Goal: Task Accomplishment & Management: Complete application form

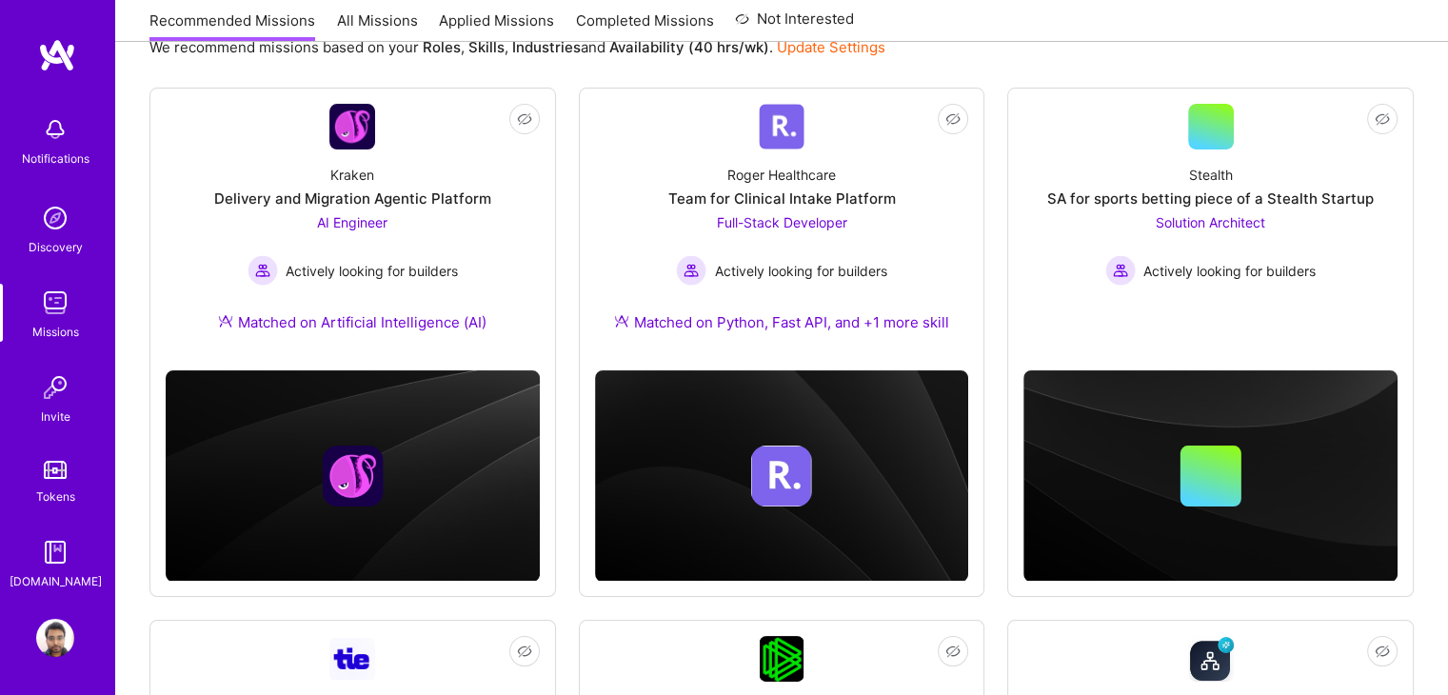
scroll to position [230, 0]
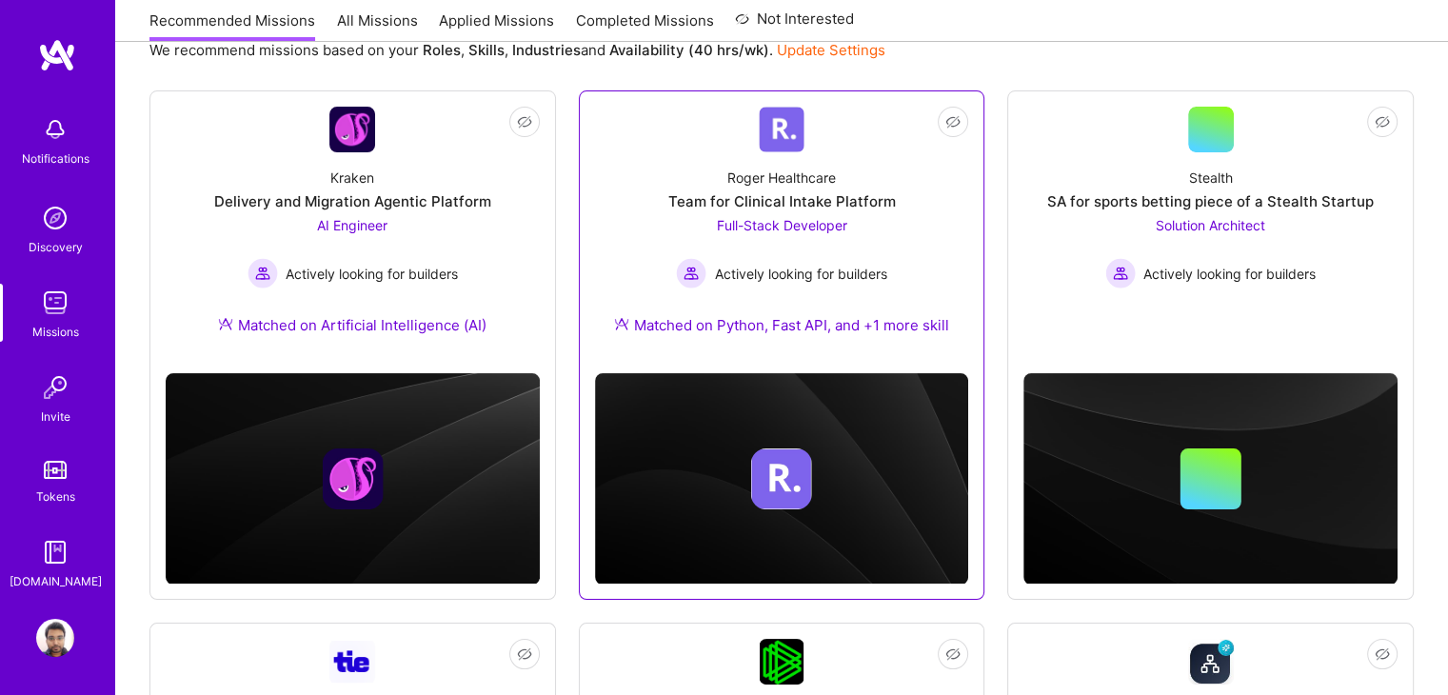
click at [931, 237] on div "[PERSON_NAME] Healthcare Team for Clinical Intake Platform Full-Stack Developer…" at bounding box center [782, 255] width 374 height 206
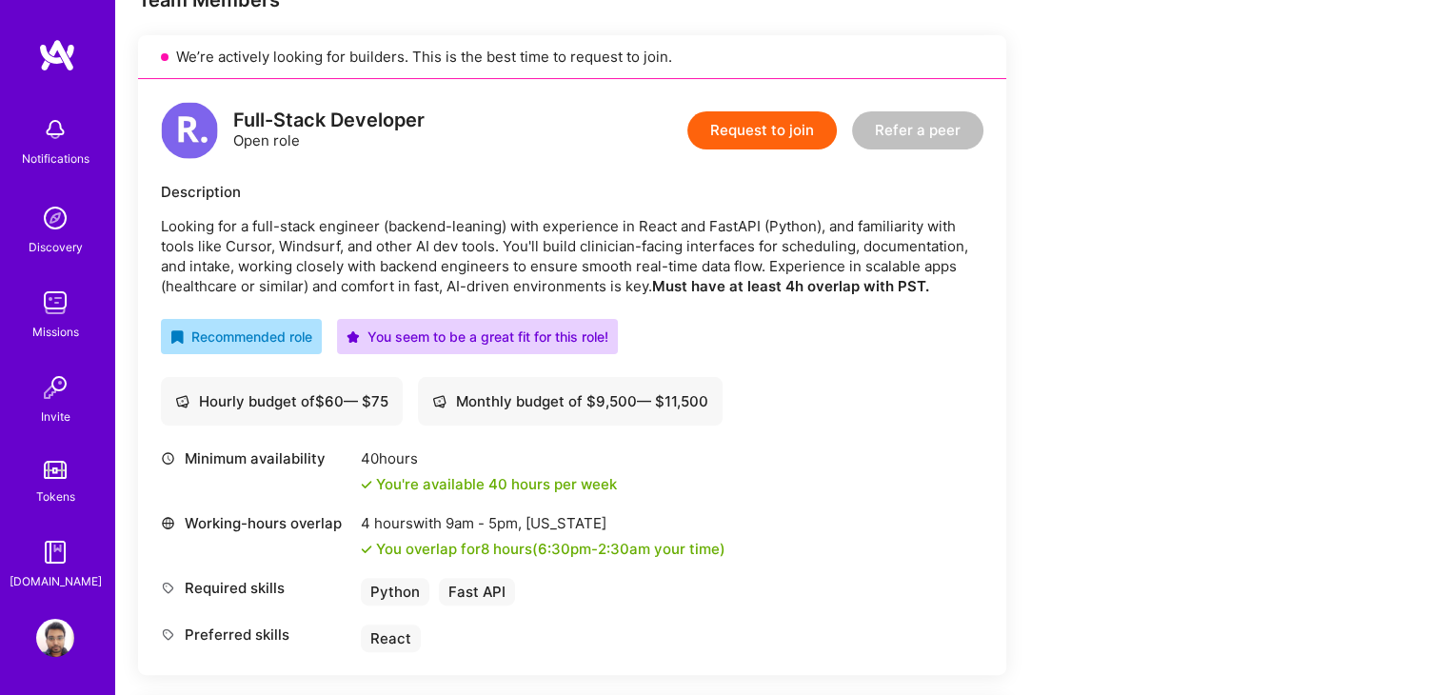
scroll to position [428, 0]
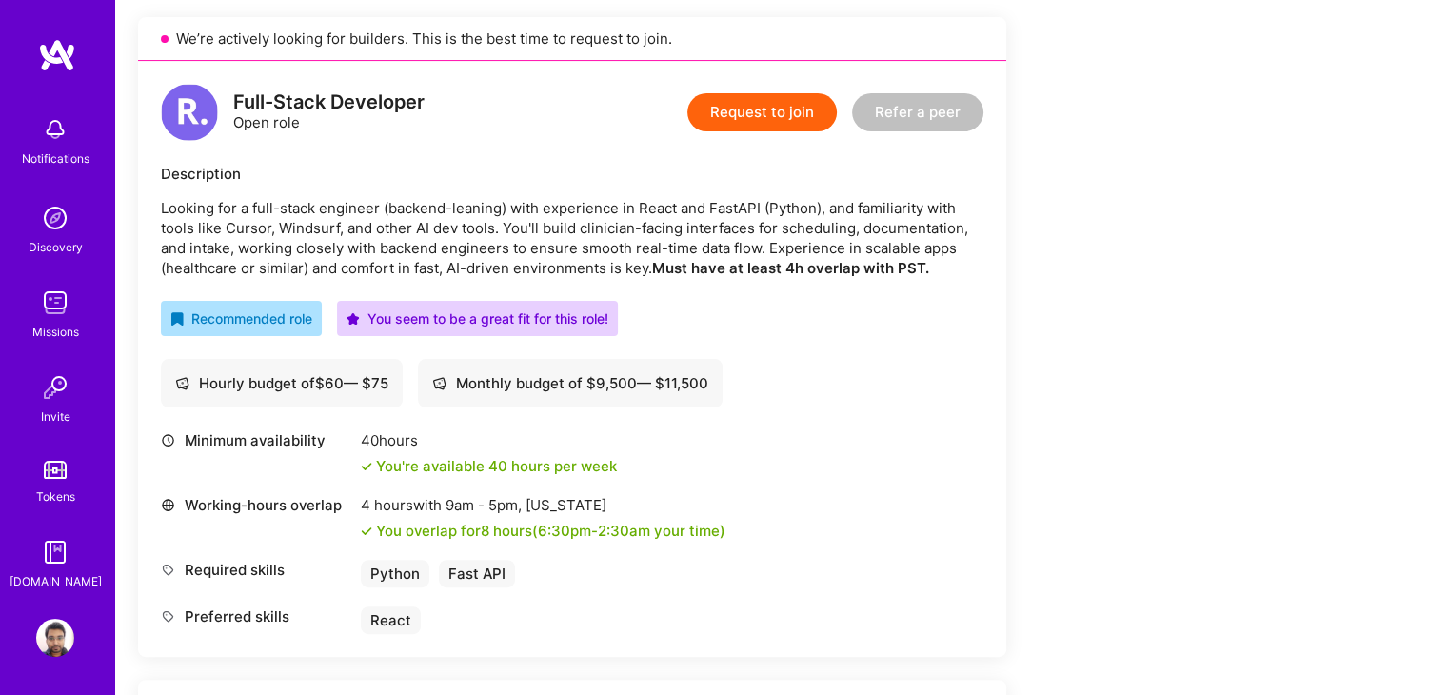
click at [754, 114] on button "Request to join" at bounding box center [761, 112] width 149 height 38
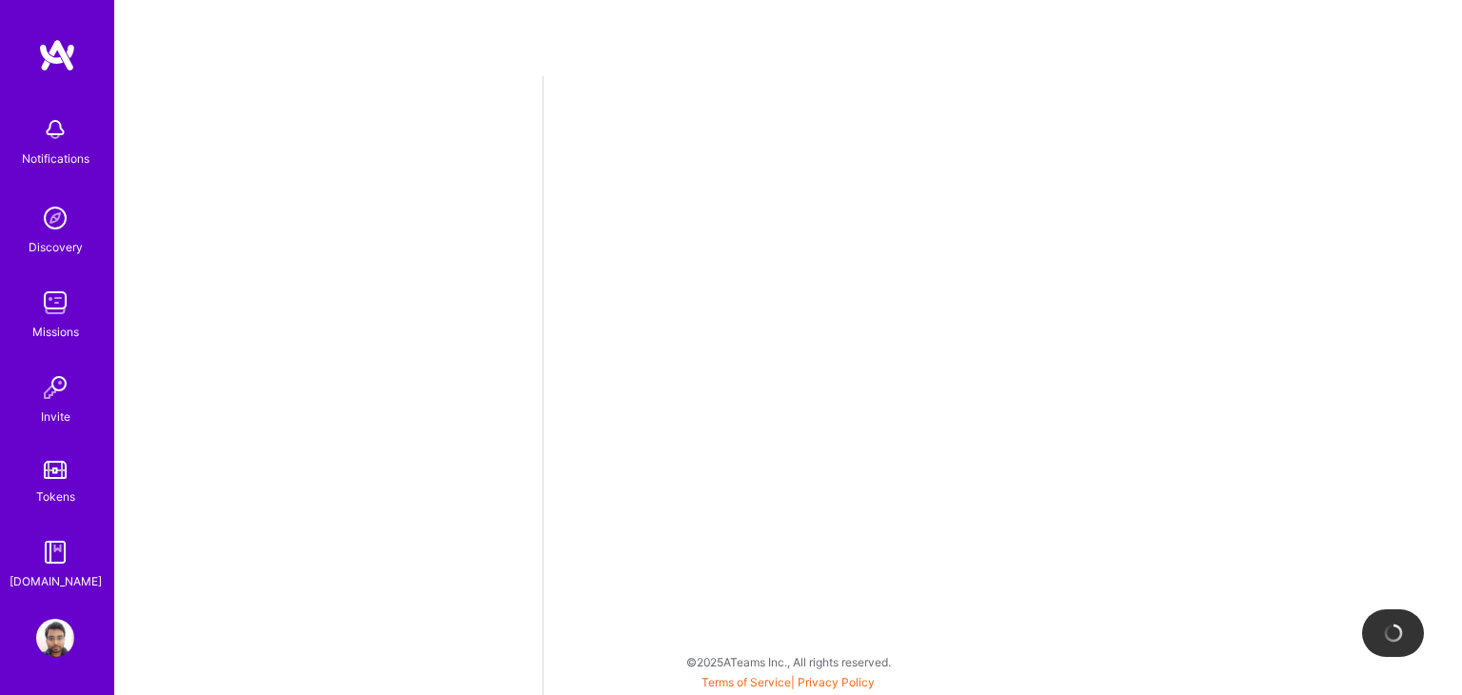
select select "IN"
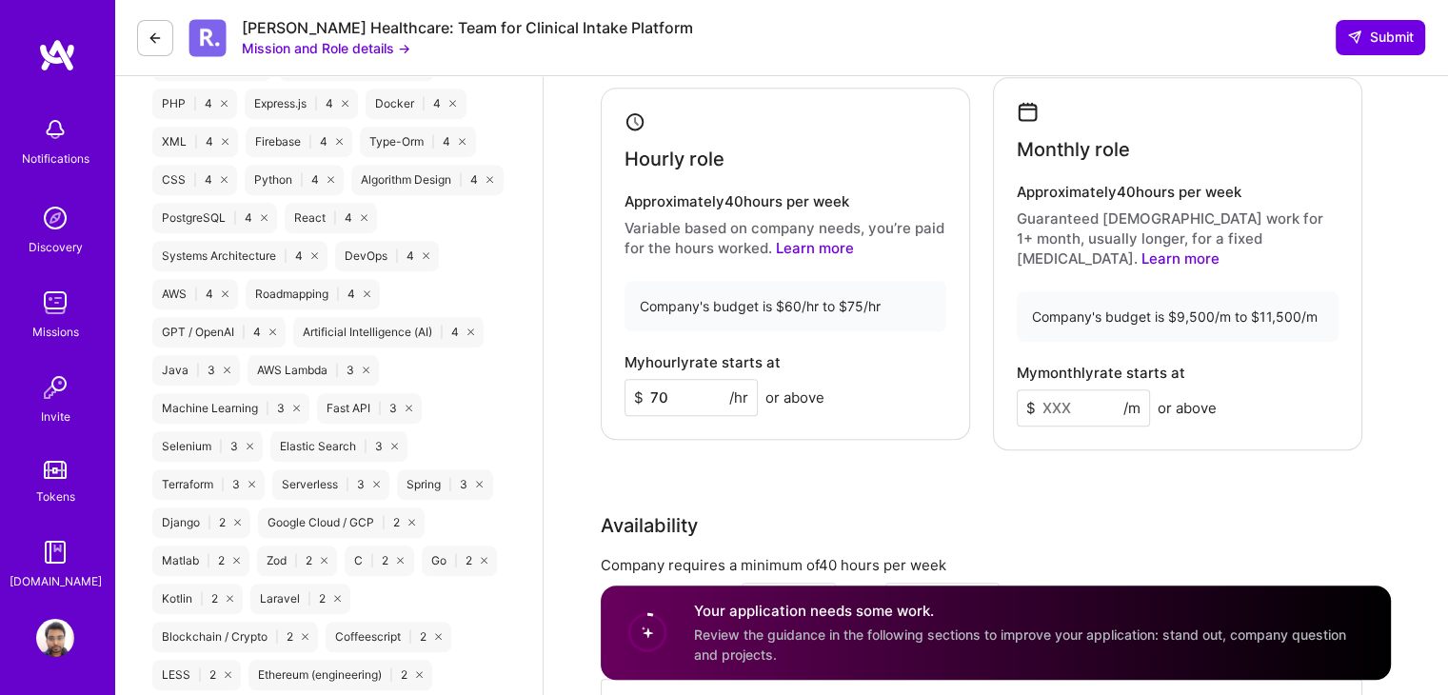
scroll to position [1327, 0]
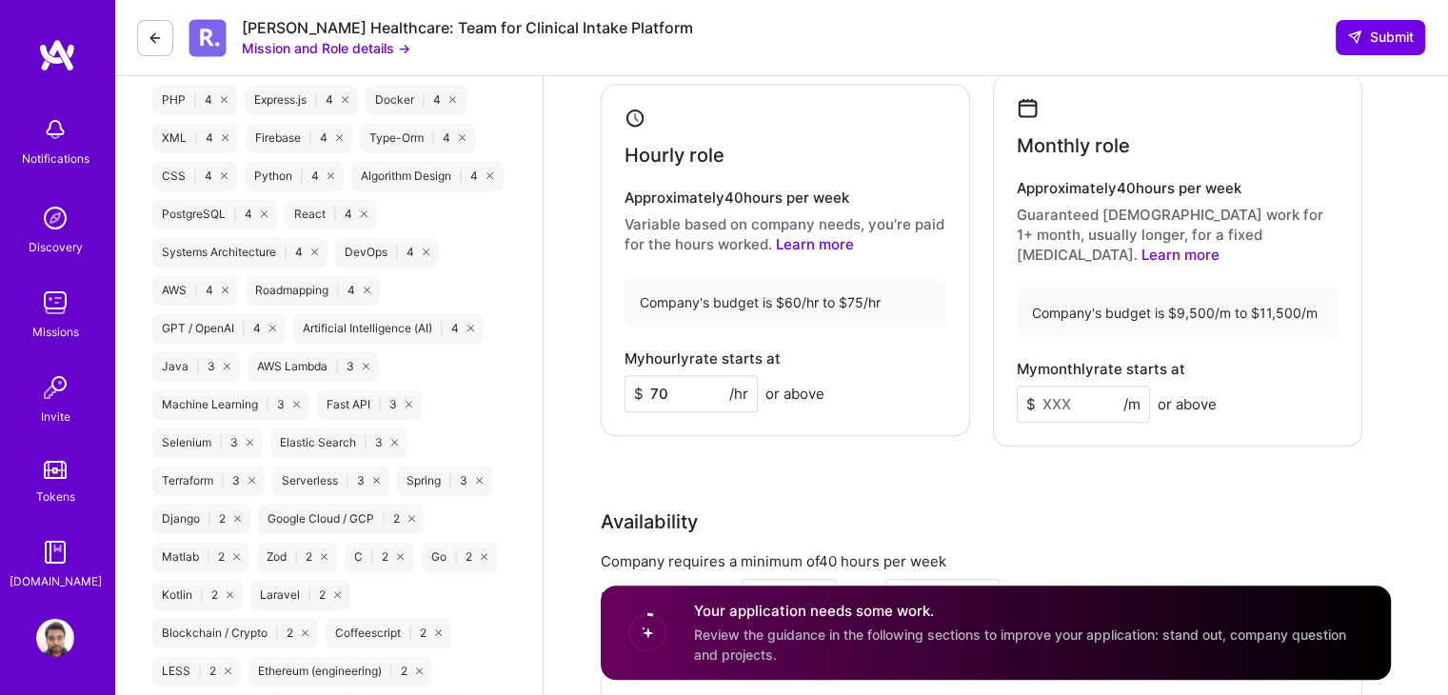
click at [1112, 386] on input at bounding box center [1083, 404] width 133 height 37
type input "10500"
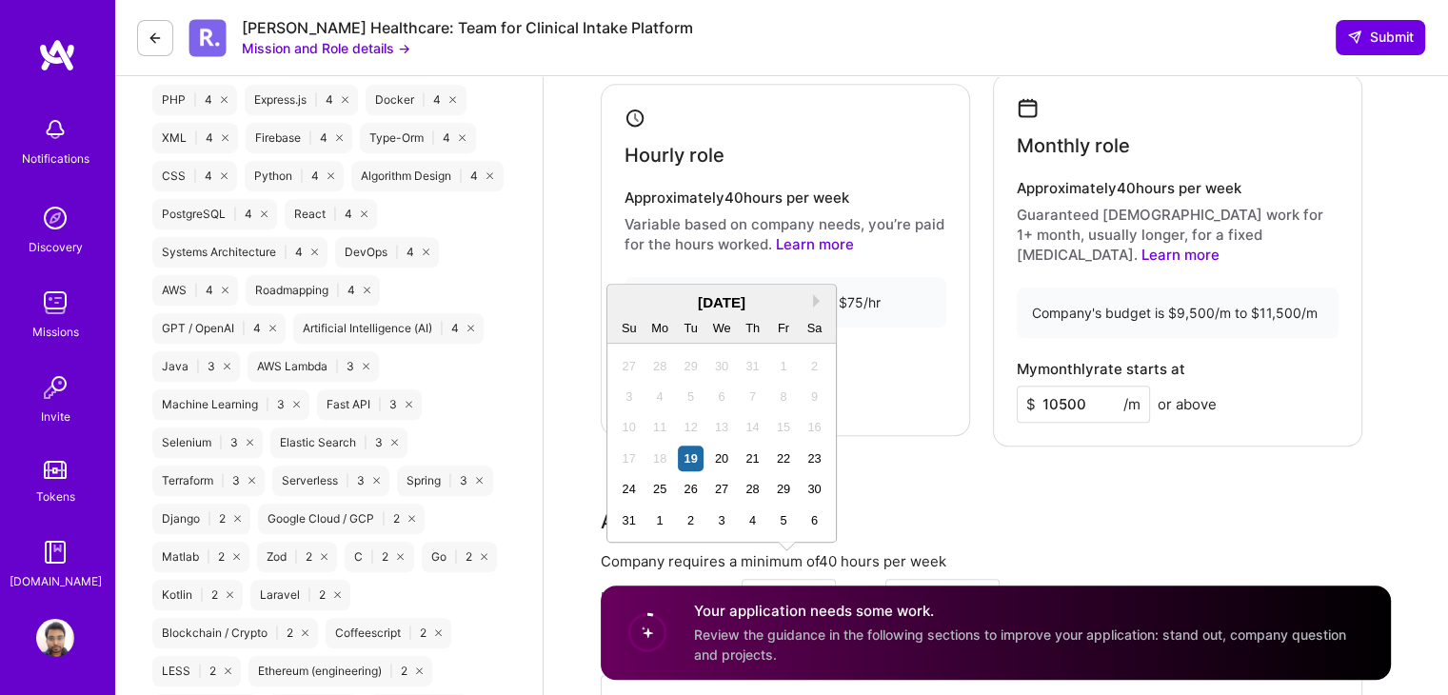
click at [1160, 519] on div "Availability Company requires a minimum of 40 hours per week I am available fro…" at bounding box center [982, 641] width 762 height 269
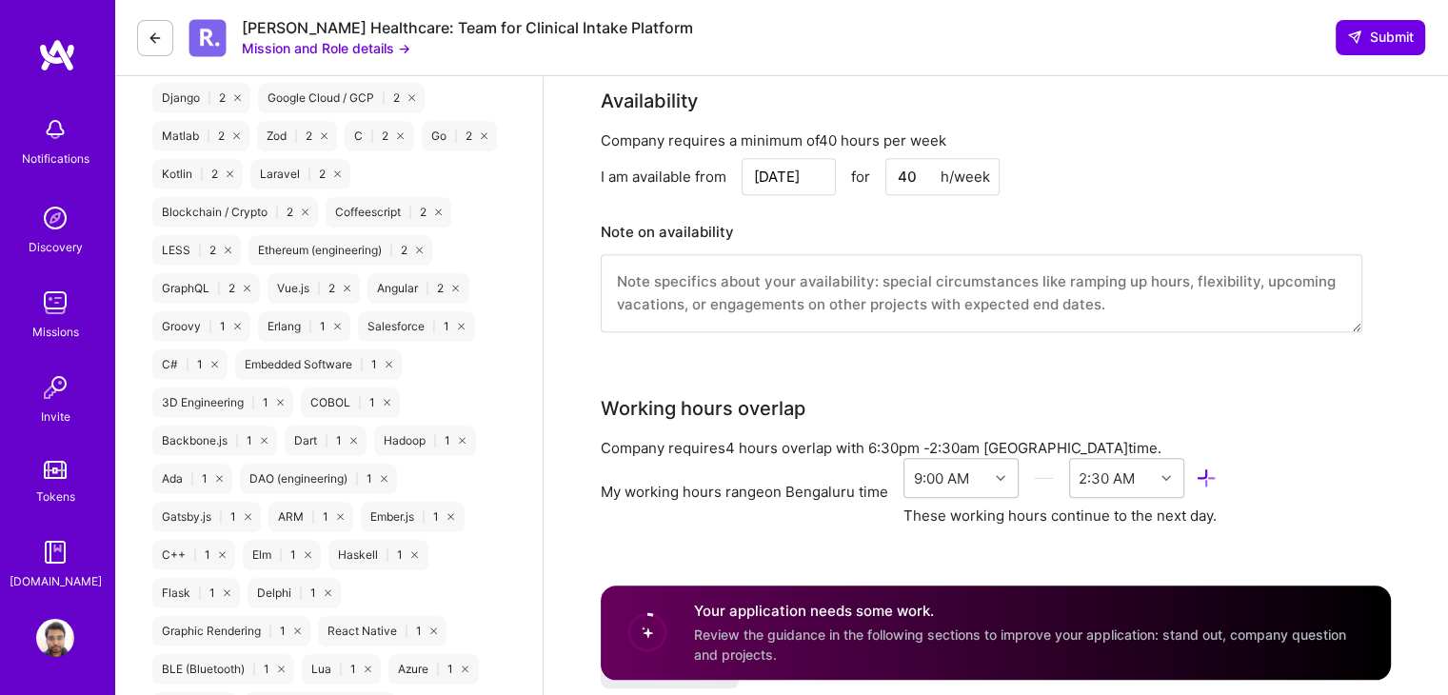
scroll to position [1750, 0]
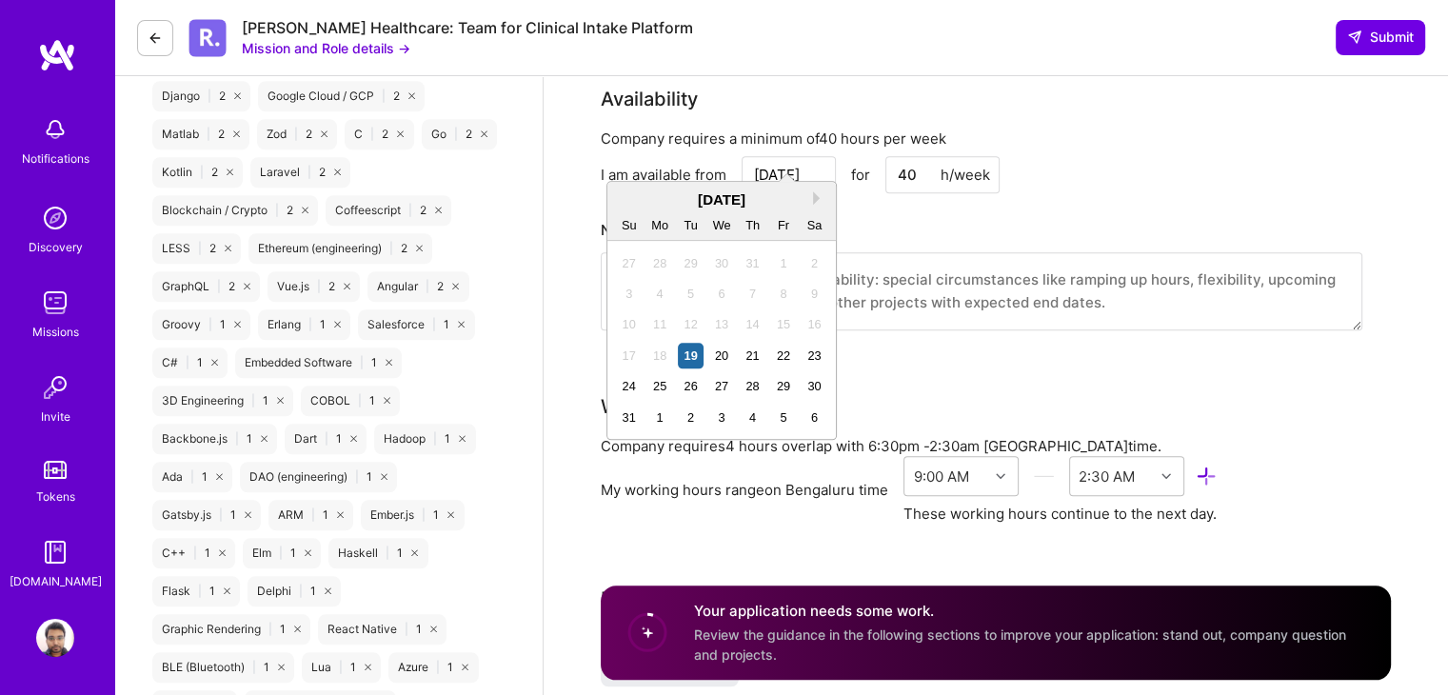
click at [801, 157] on input "[DATE]" at bounding box center [789, 174] width 94 height 37
drag, startPoint x: 785, startPoint y: 346, endPoint x: 639, endPoint y: 389, distance: 152.1
click at [639, 389] on div "27 28 29 30 31 1 2 3 4 5 6 7 8 9 10 11 12 13 14 15 16 17 18 19 20 21 22 23 24 2…" at bounding box center [721, 341] width 216 height 186
click at [654, 386] on div "25" at bounding box center [660, 386] width 26 height 26
type input "[DATE]"
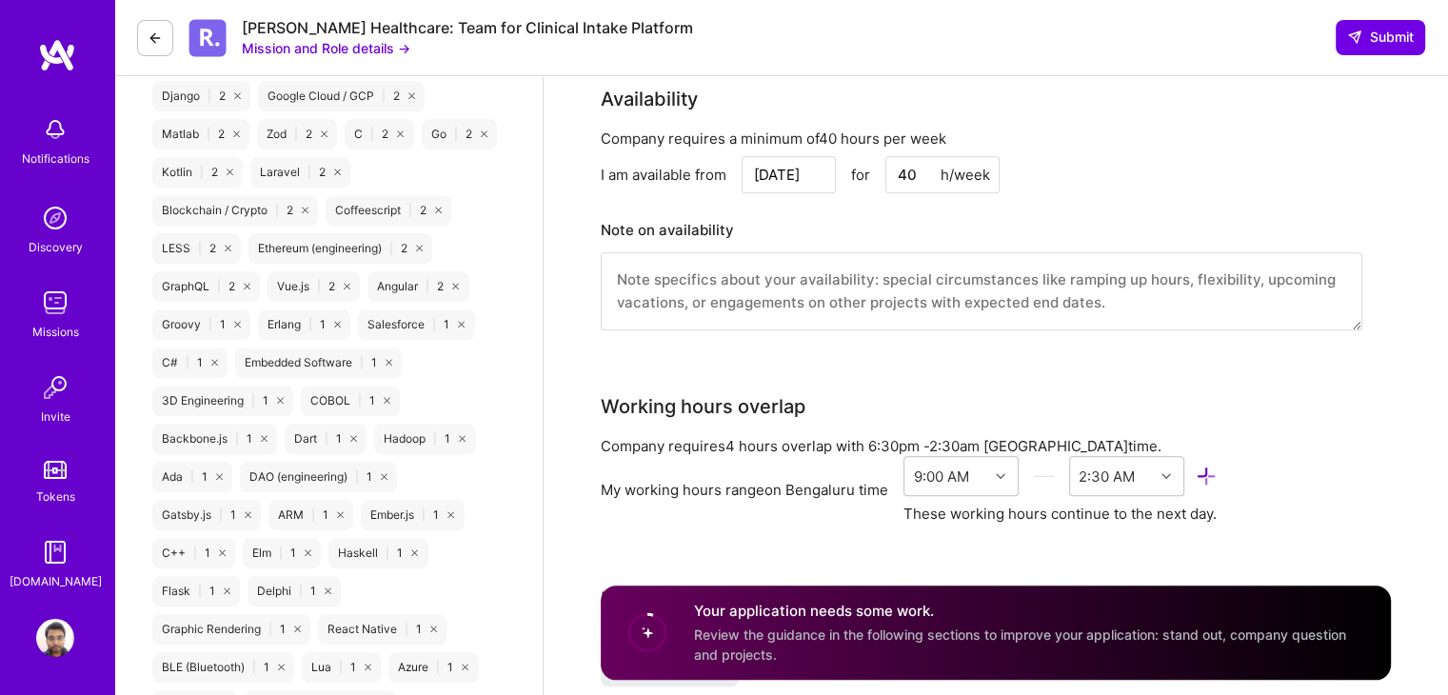
click at [1211, 105] on div "Availability Company requires a minimum of 40 hours per week I am available fro…" at bounding box center [982, 219] width 762 height 269
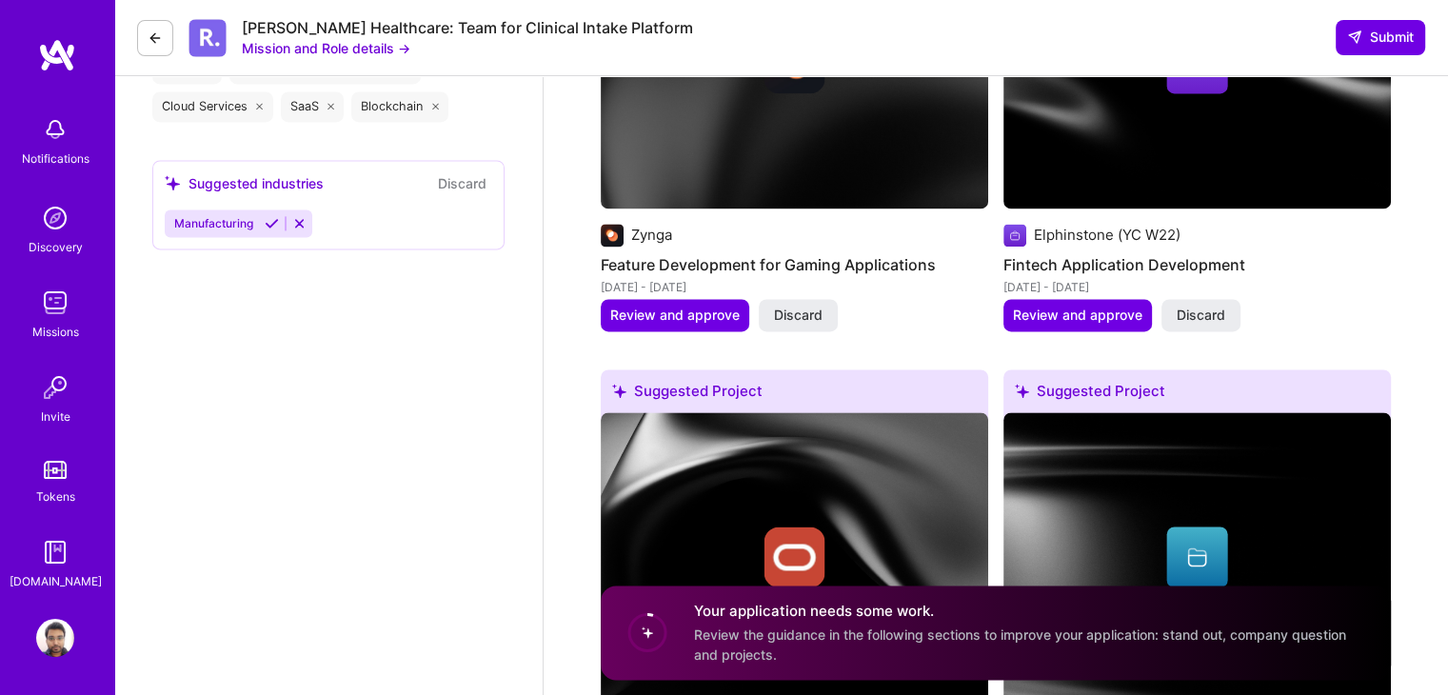
scroll to position [2643, 0]
drag, startPoint x: 1097, startPoint y: 284, endPoint x: 1261, endPoint y: 291, distance: 163.9
click at [1261, 291] on div "Suggested Project Elphinstone (YC W22) Fintech Application Development [DATE] -…" at bounding box center [1198, 114] width 388 height 479
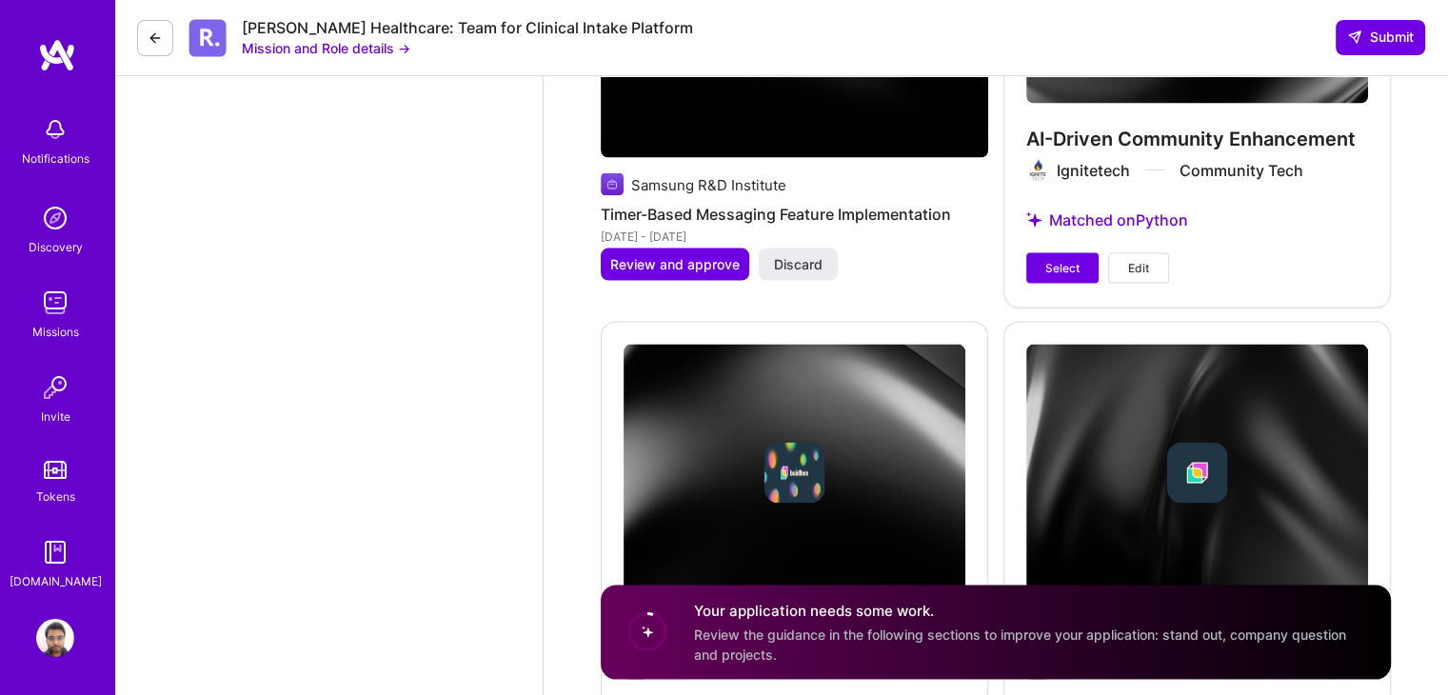
scroll to position [3683, 0]
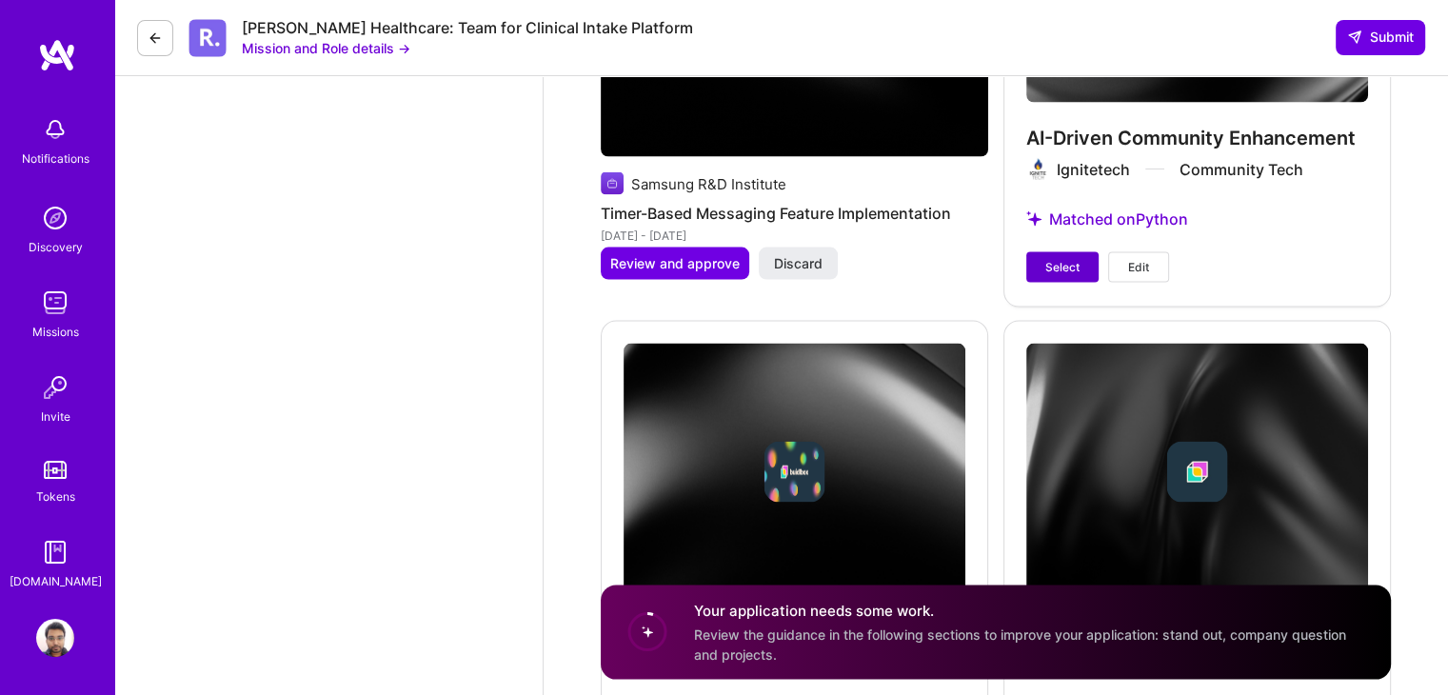
click at [1057, 259] on span "Select" at bounding box center [1062, 267] width 34 height 17
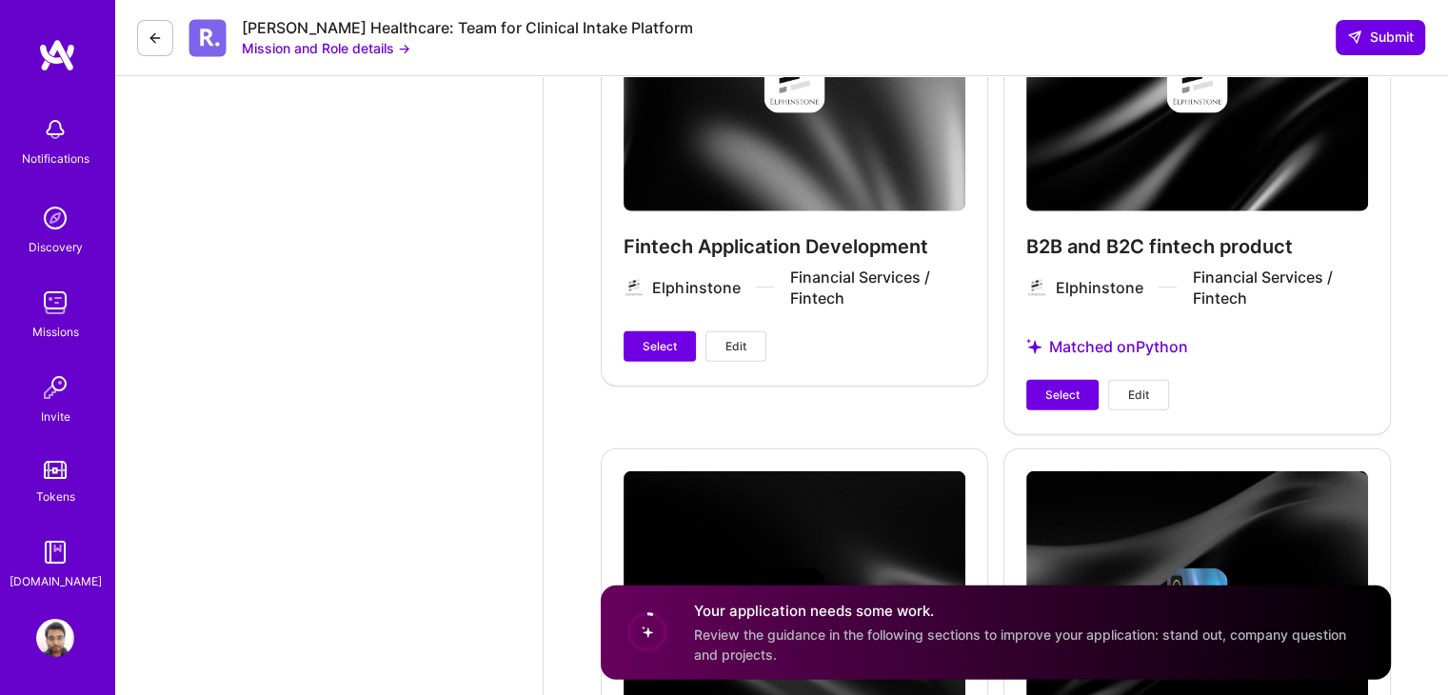
scroll to position [4502, 0]
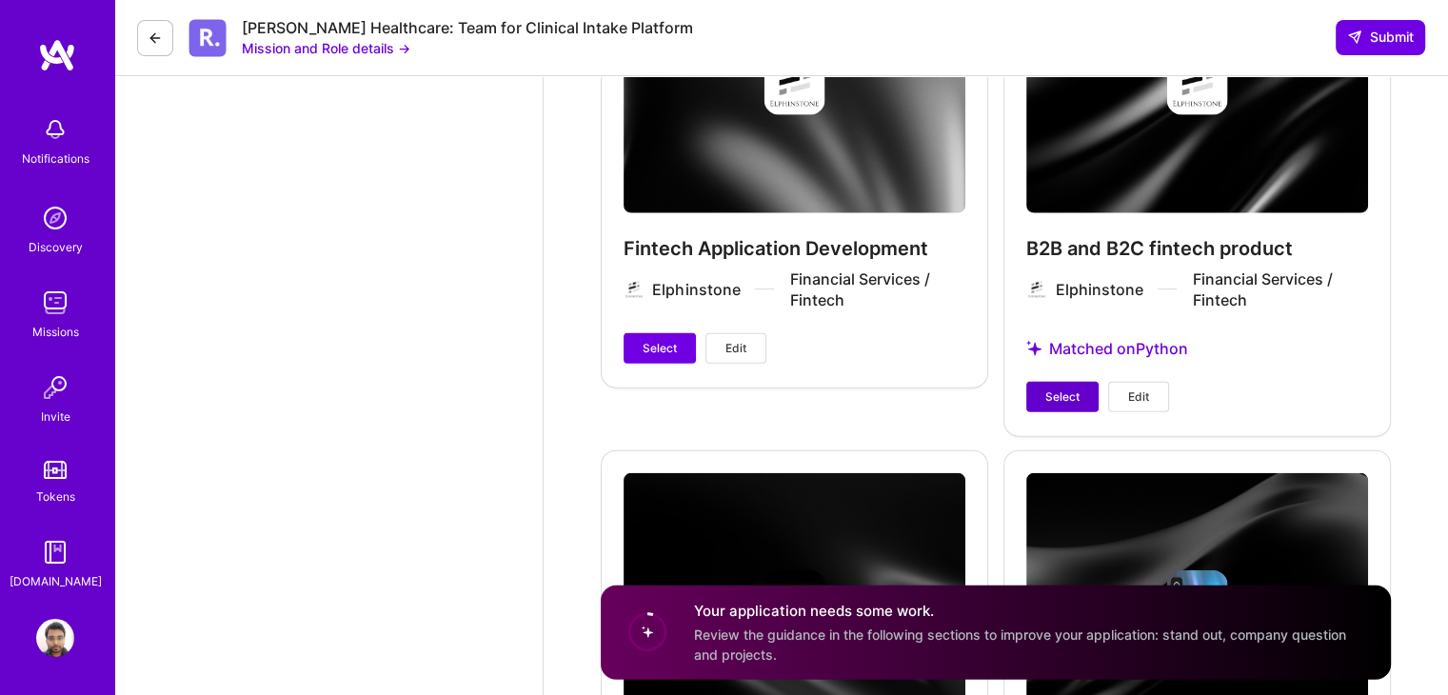
click at [1069, 388] on span "Select" at bounding box center [1062, 396] width 34 height 17
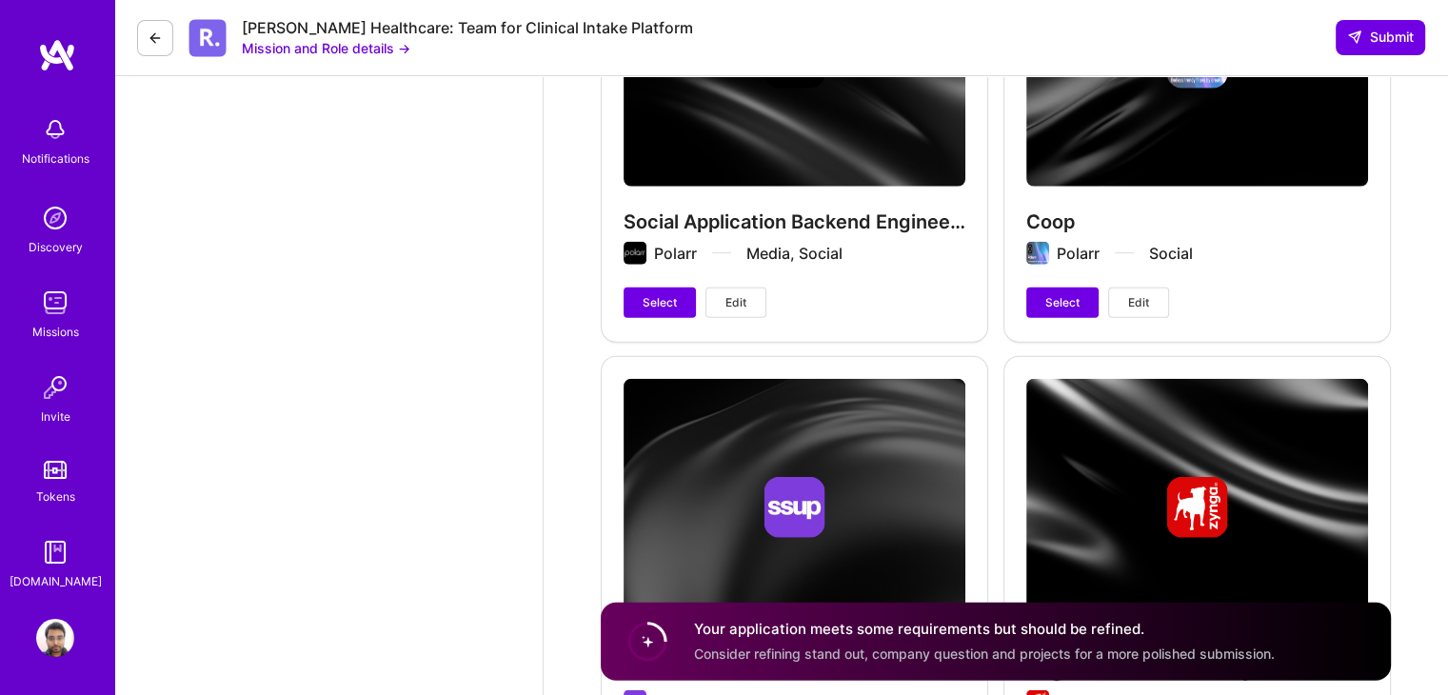
scroll to position [5046, 0]
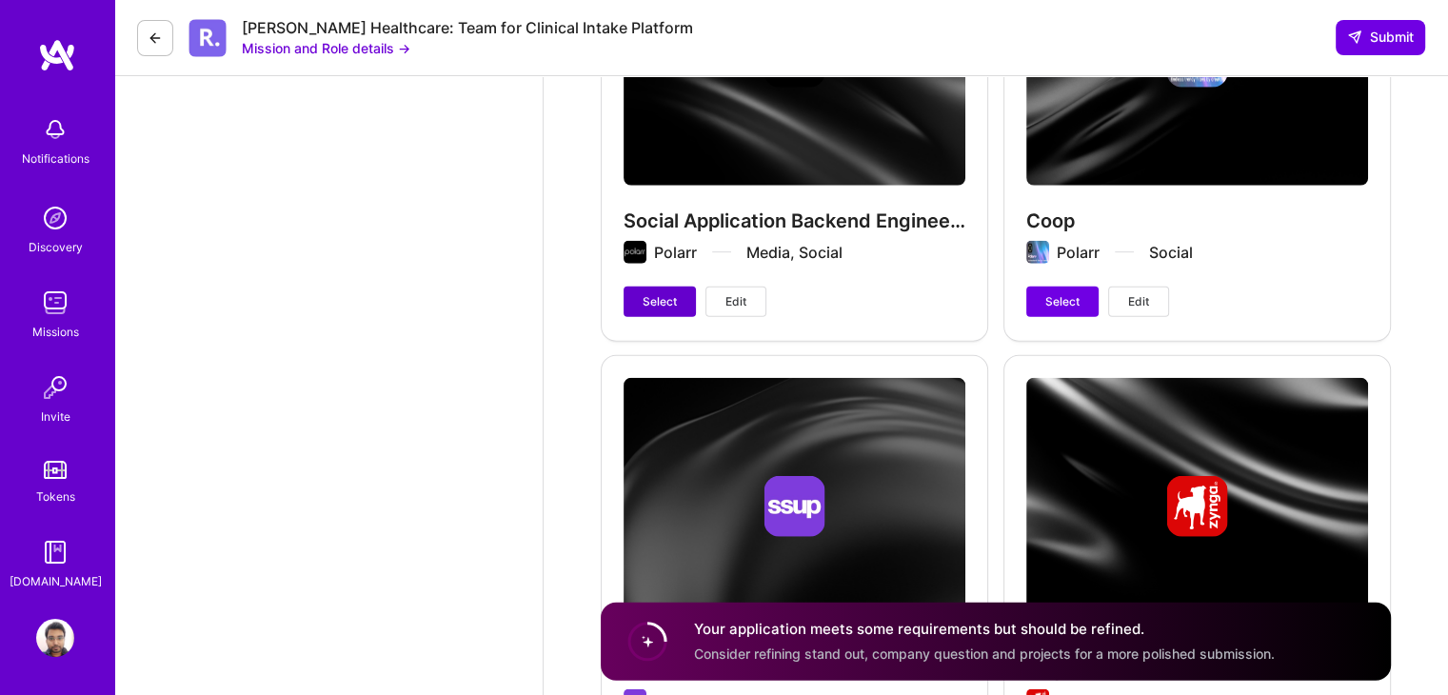
click at [666, 302] on span "Select" at bounding box center [660, 301] width 34 height 17
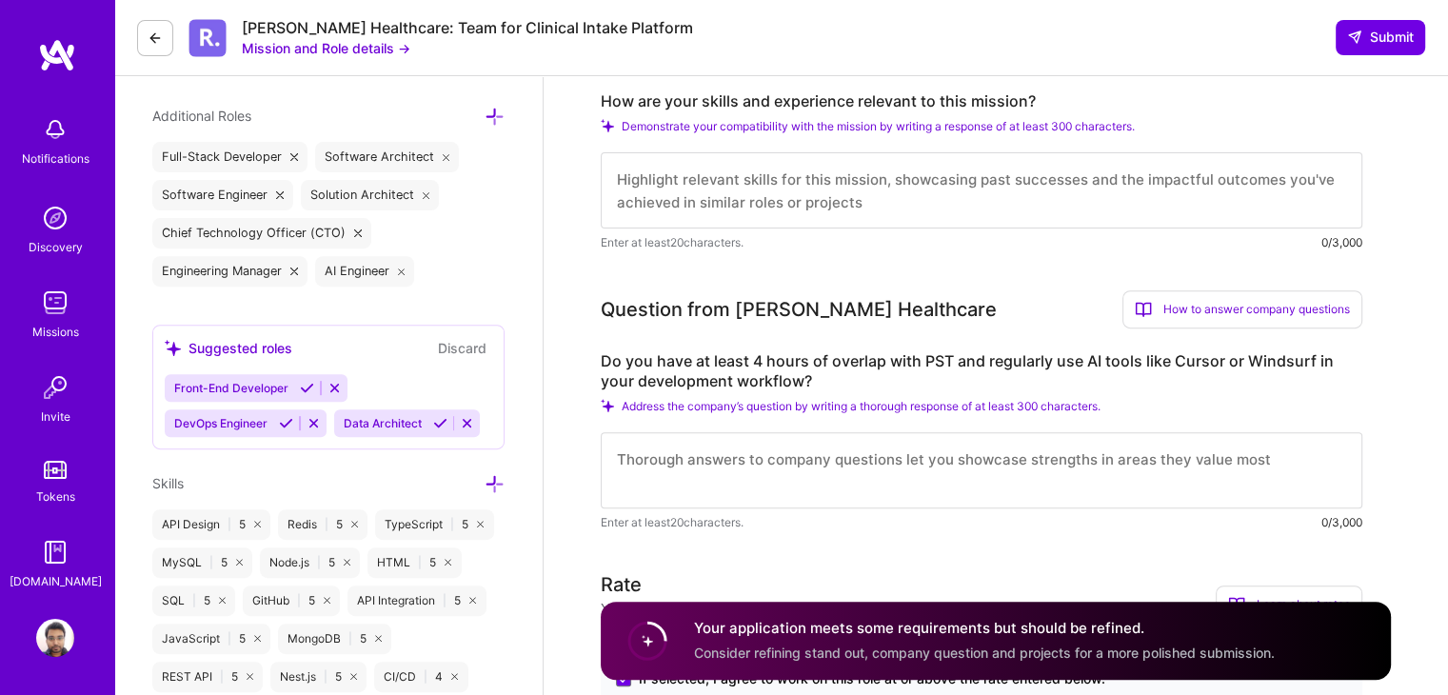
scroll to position [829, 0]
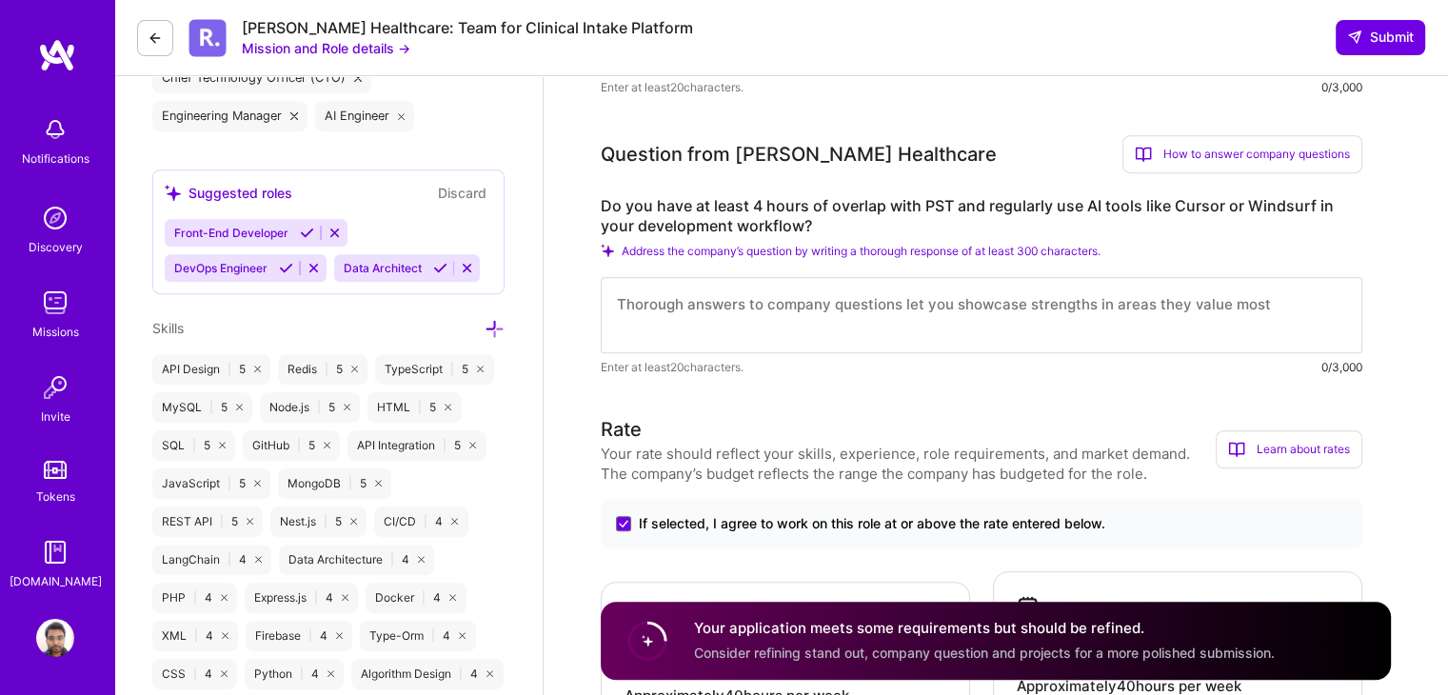
click at [910, 301] on textarea at bounding box center [982, 315] width 762 height 76
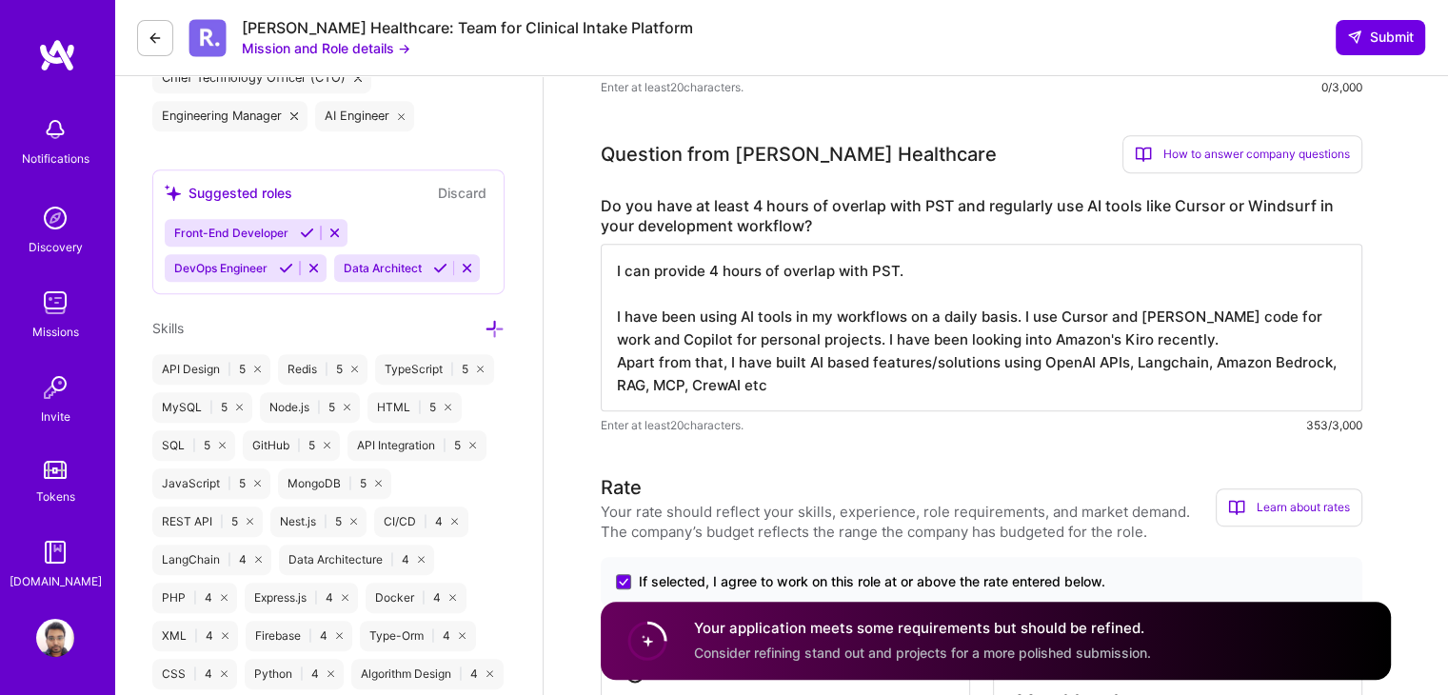
type textarea "I can provide 4 hours of overlap with PST. I have been using AI tools in my wor…"
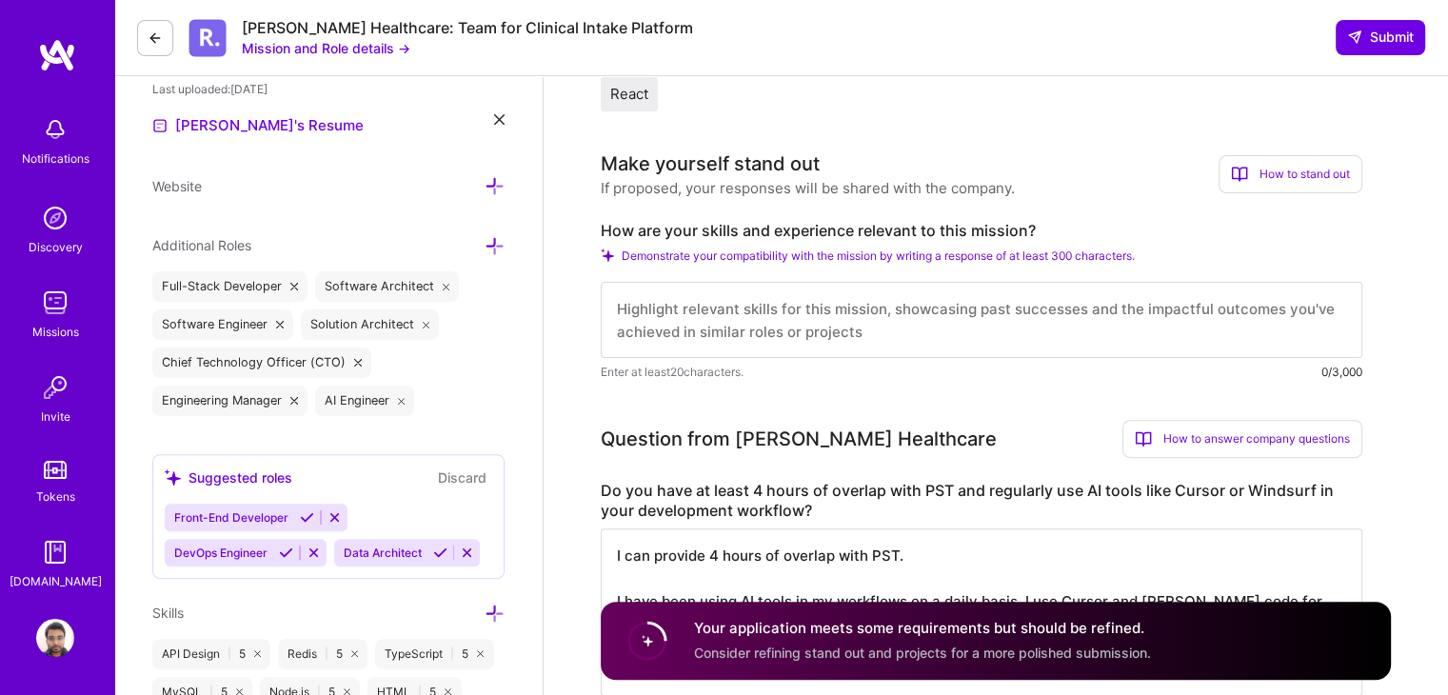
scroll to position [541, 0]
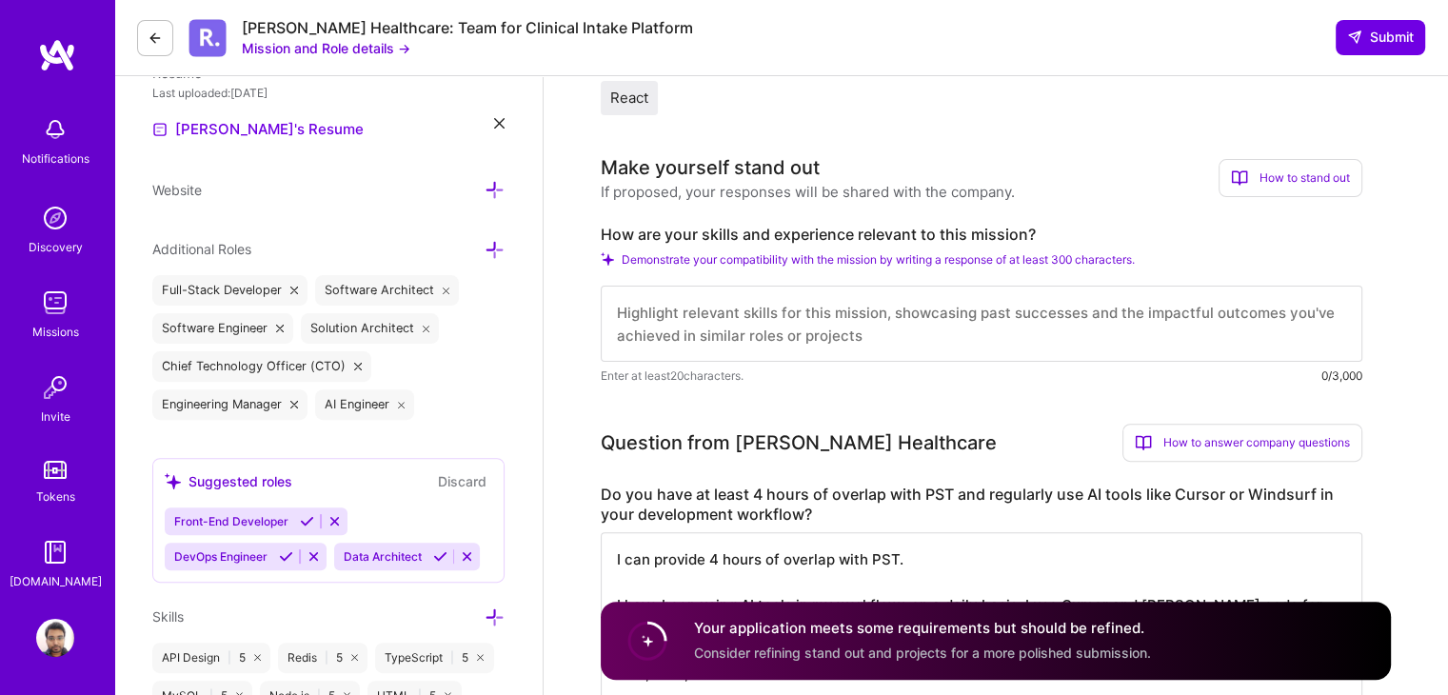
click at [1123, 336] on textarea at bounding box center [982, 324] width 762 height 76
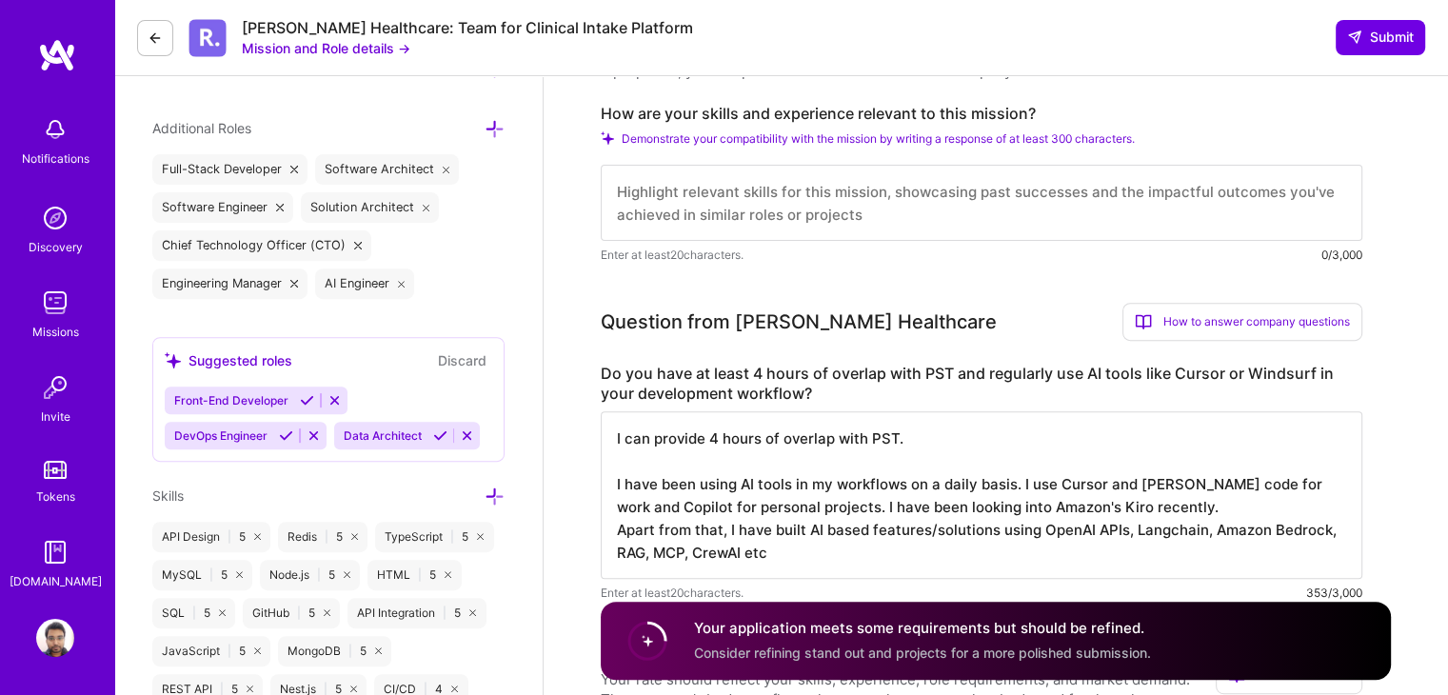
scroll to position [573, 0]
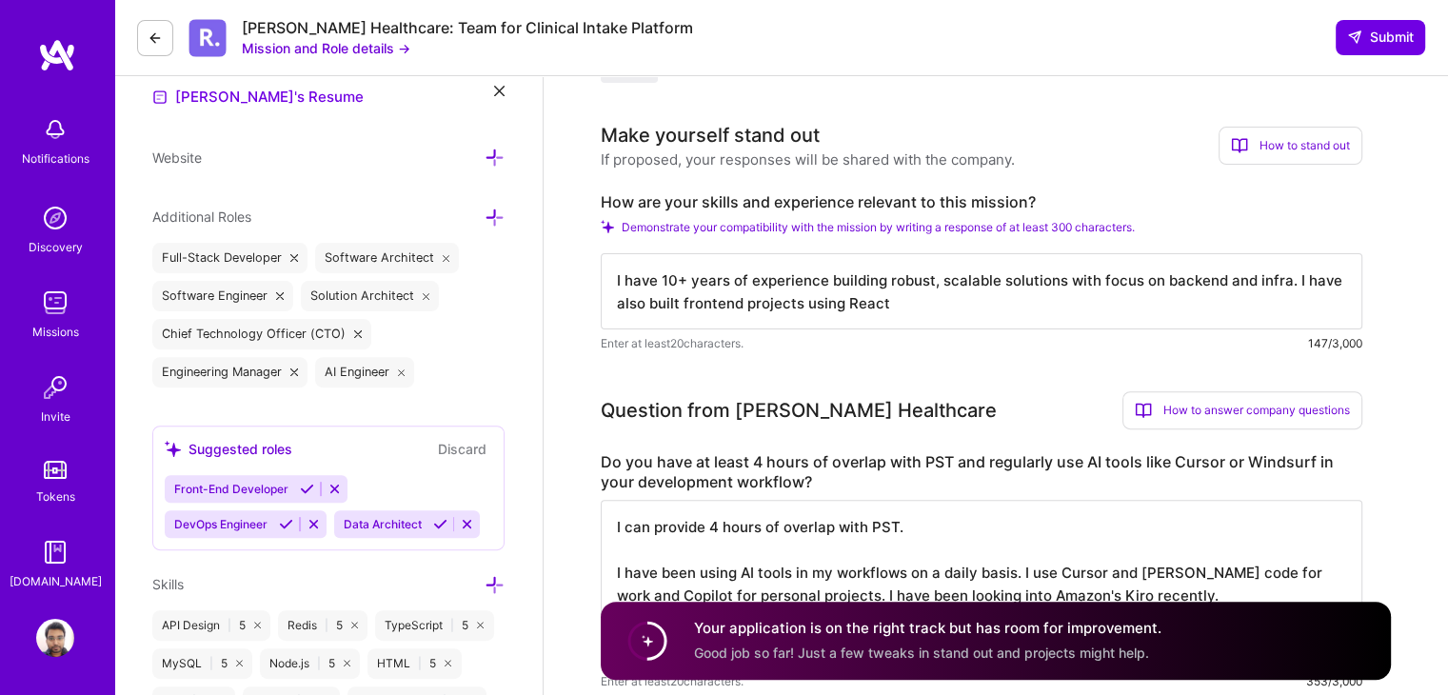
click at [1296, 288] on textarea "I have 10+ years of experience building robust, scalable solutions with focus o…" at bounding box center [982, 291] width 762 height 76
click at [967, 283] on textarea "I have 10+ years of experience building robust, scalable solutions with focus o…" at bounding box center [982, 291] width 762 height 76
click at [1104, 281] on textarea "I have 10+ years of experience building robust and scalable solutions with focu…" at bounding box center [982, 291] width 762 height 76
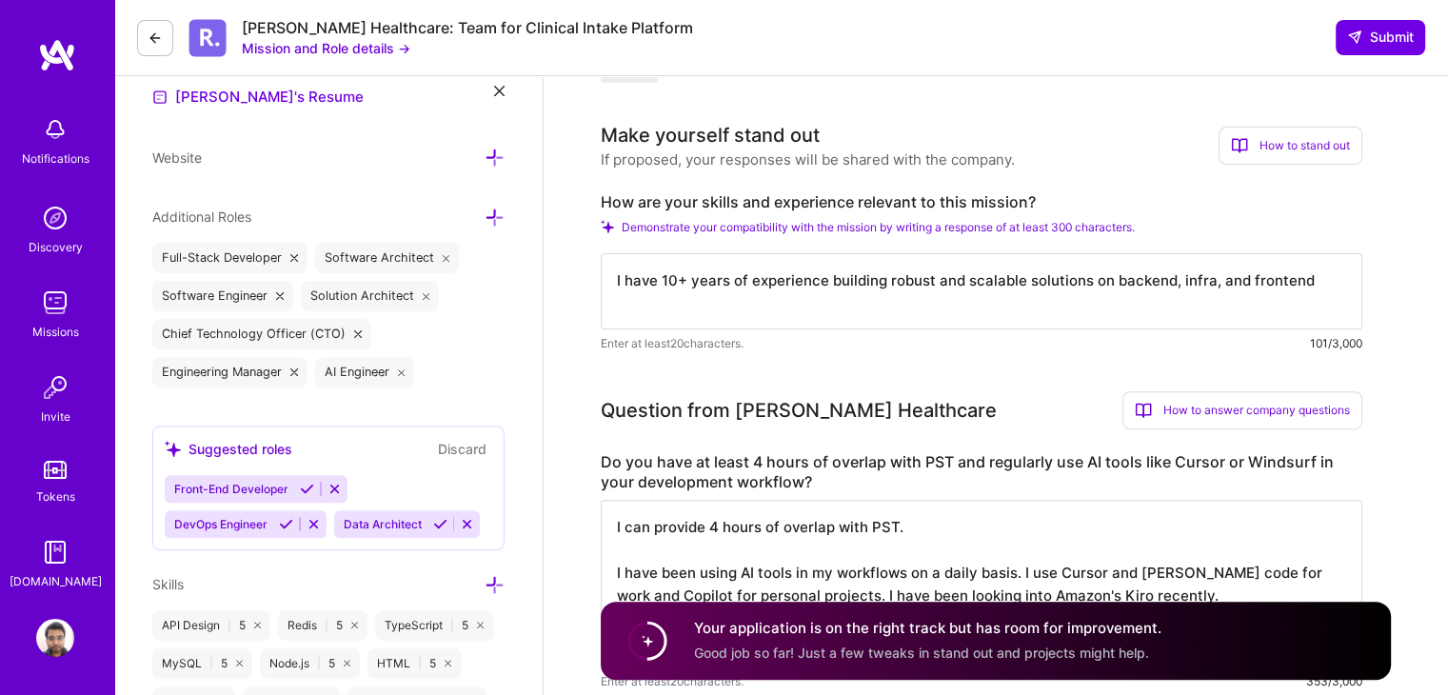
click at [1227, 282] on textarea "I have 10+ years of experience building robust and scalable solutions on backen…" at bounding box center [982, 291] width 762 height 76
click at [1284, 281] on textarea "I have 10+ years of experience building robust and scalable solutions on backen…" at bounding box center [982, 291] width 762 height 76
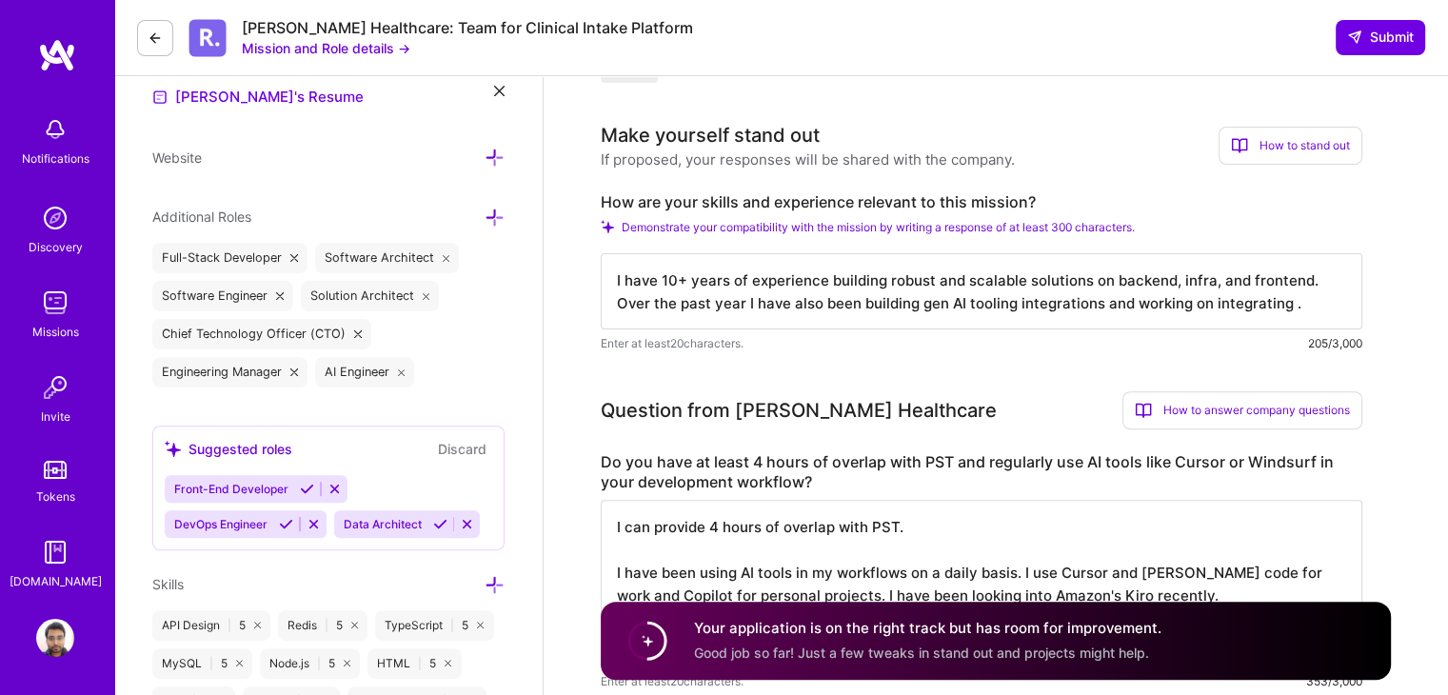
click at [1044, 308] on textarea "I have 10+ years of experience building robust and scalable solutions on backen…" at bounding box center [982, 291] width 762 height 76
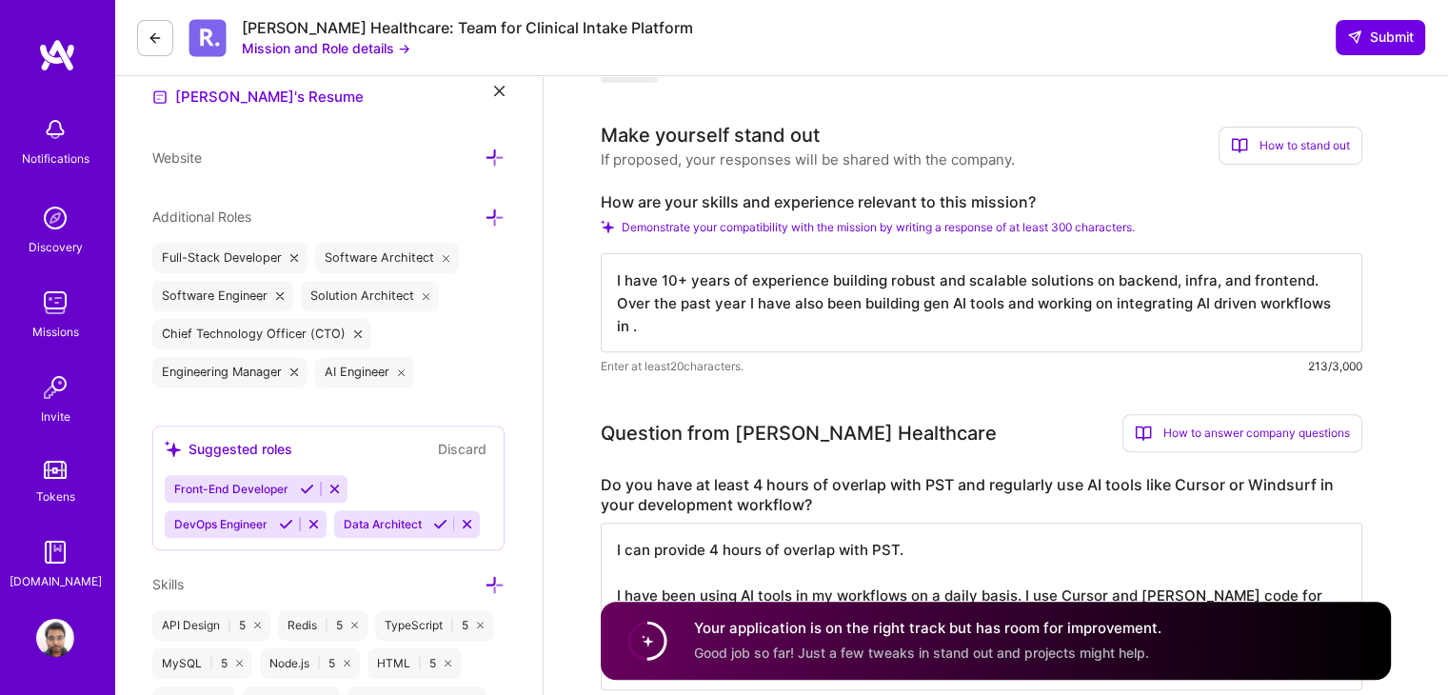
click at [1284, 306] on textarea "I have 10+ years of experience building robust and scalable solutions on backen…" at bounding box center [982, 302] width 762 height 99
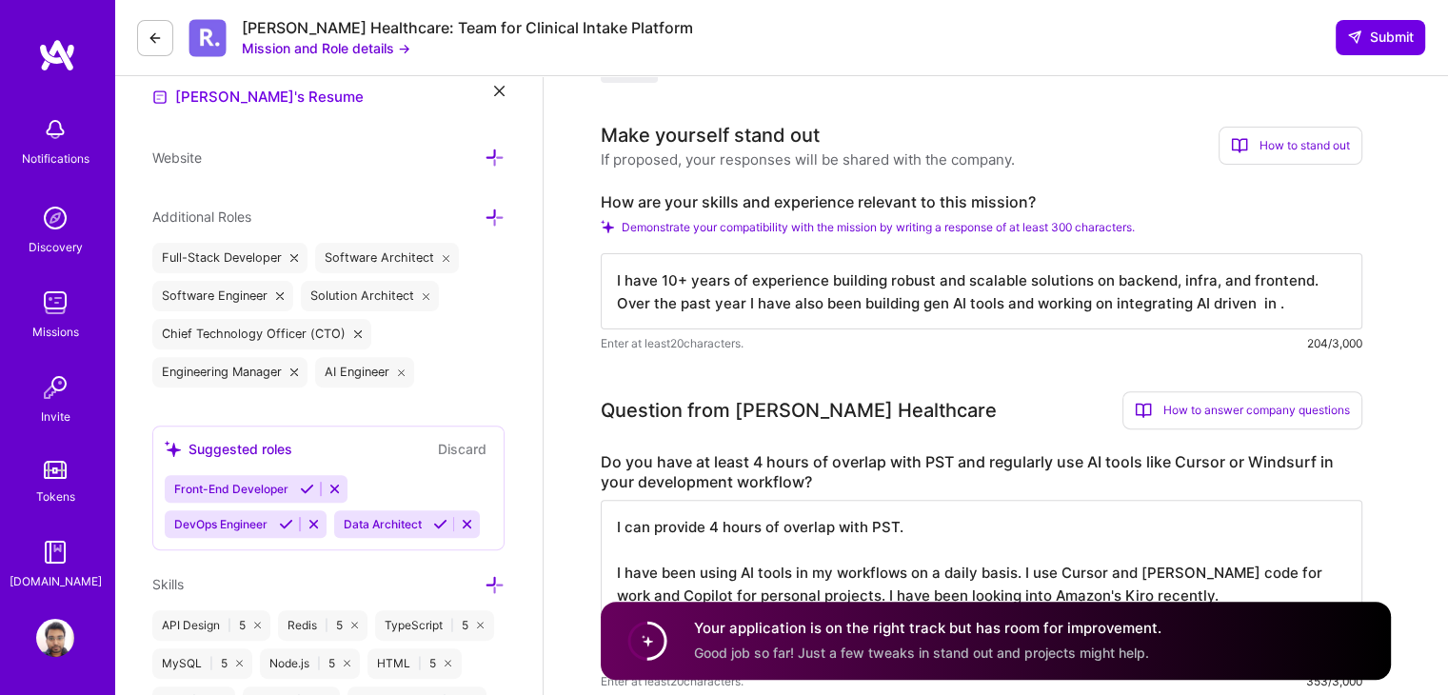
click at [734, 303] on textarea "I have 10+ years of experience building robust and scalable solutions on backen…" at bounding box center [982, 291] width 762 height 76
click at [979, 303] on textarea "I have 10+ years of experience building robust and scalable solutions on backen…" at bounding box center [982, 291] width 762 height 76
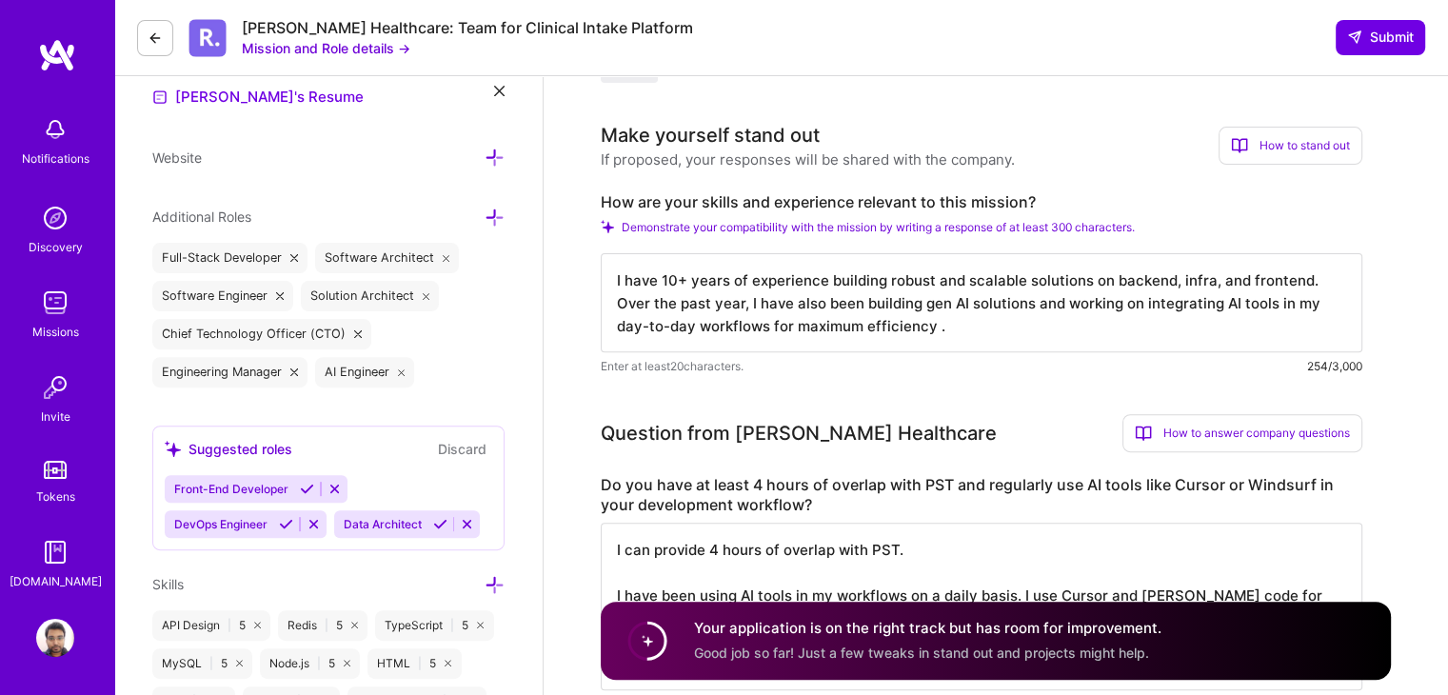
type textarea "I have 10+ years of experience building robust and scalable solutions on backen…"
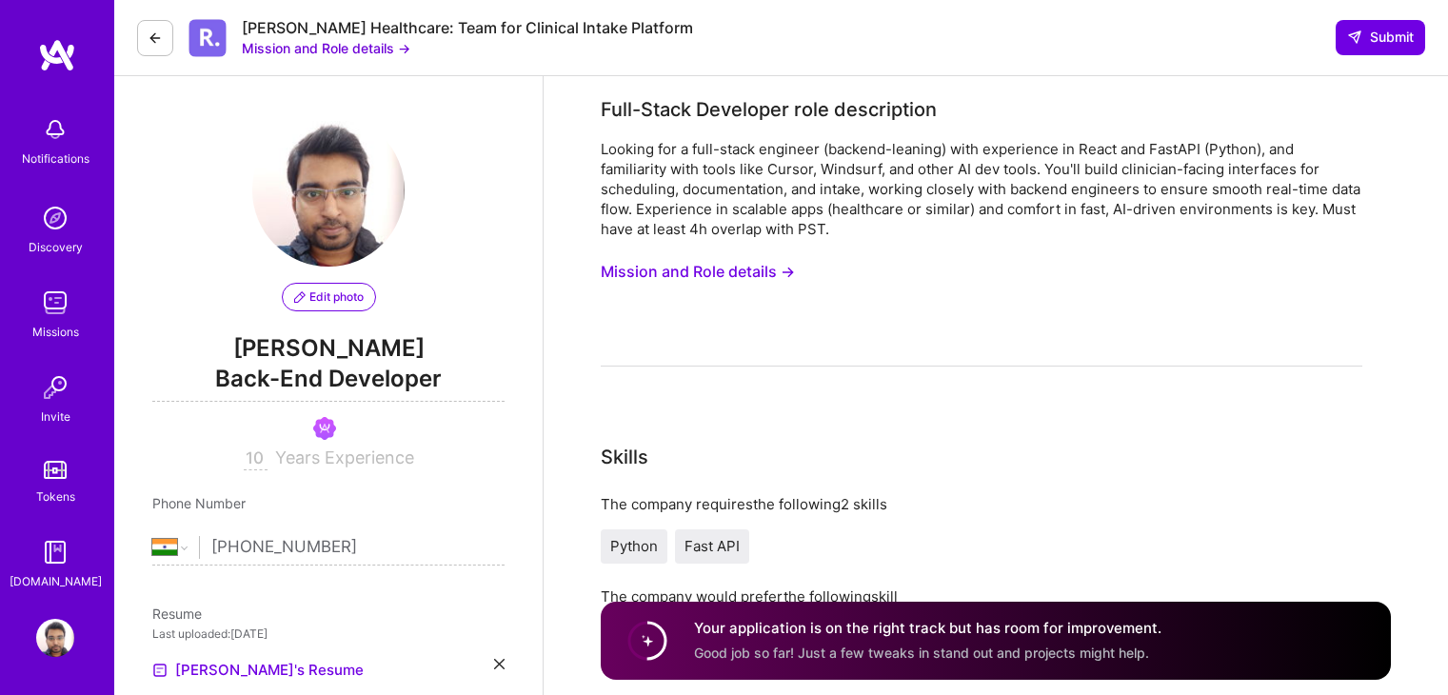
select select "IN"
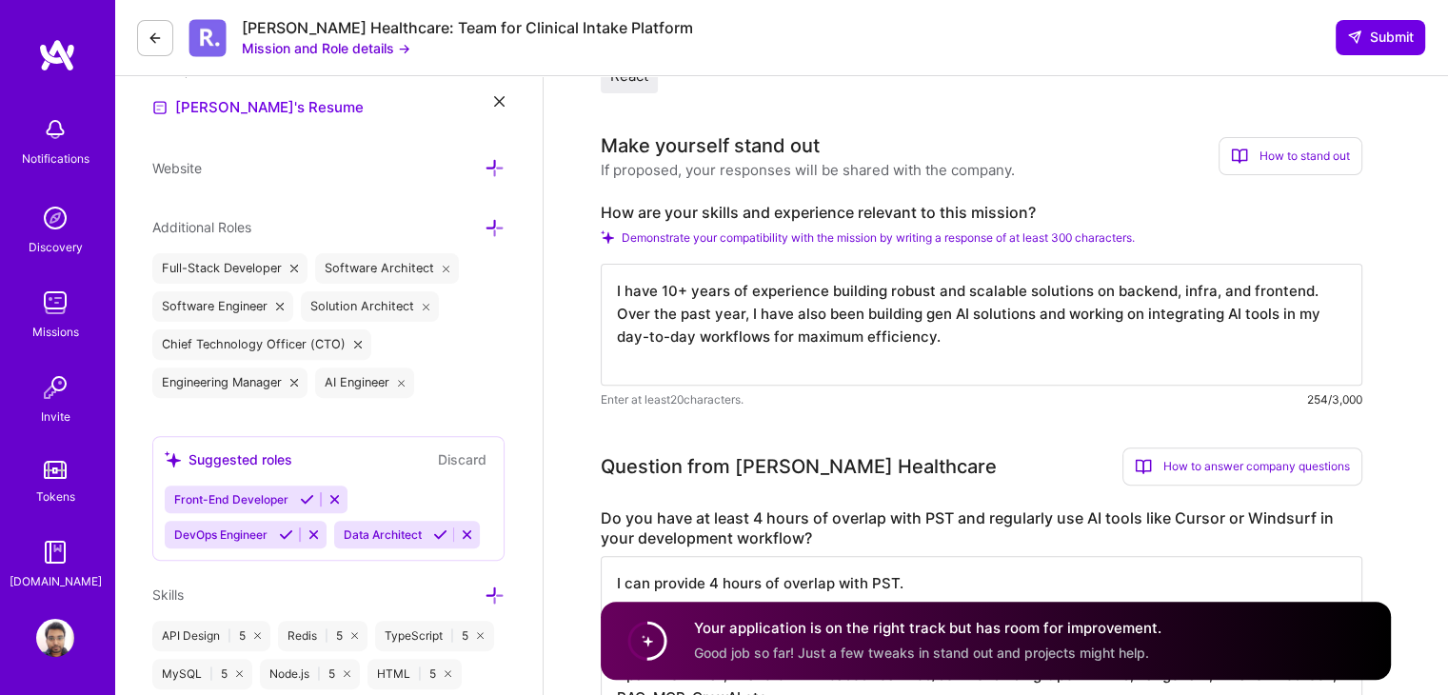
scroll to position [564, 0]
click at [1315, 288] on textarea "I have 10+ years of experience building robust and scalable solutions on backen…" at bounding box center [982, 324] width 762 height 122
click at [1340, 302] on textarea "I have 10+ years of experience building robust and scalable solutions on backen…" at bounding box center [982, 324] width 762 height 122
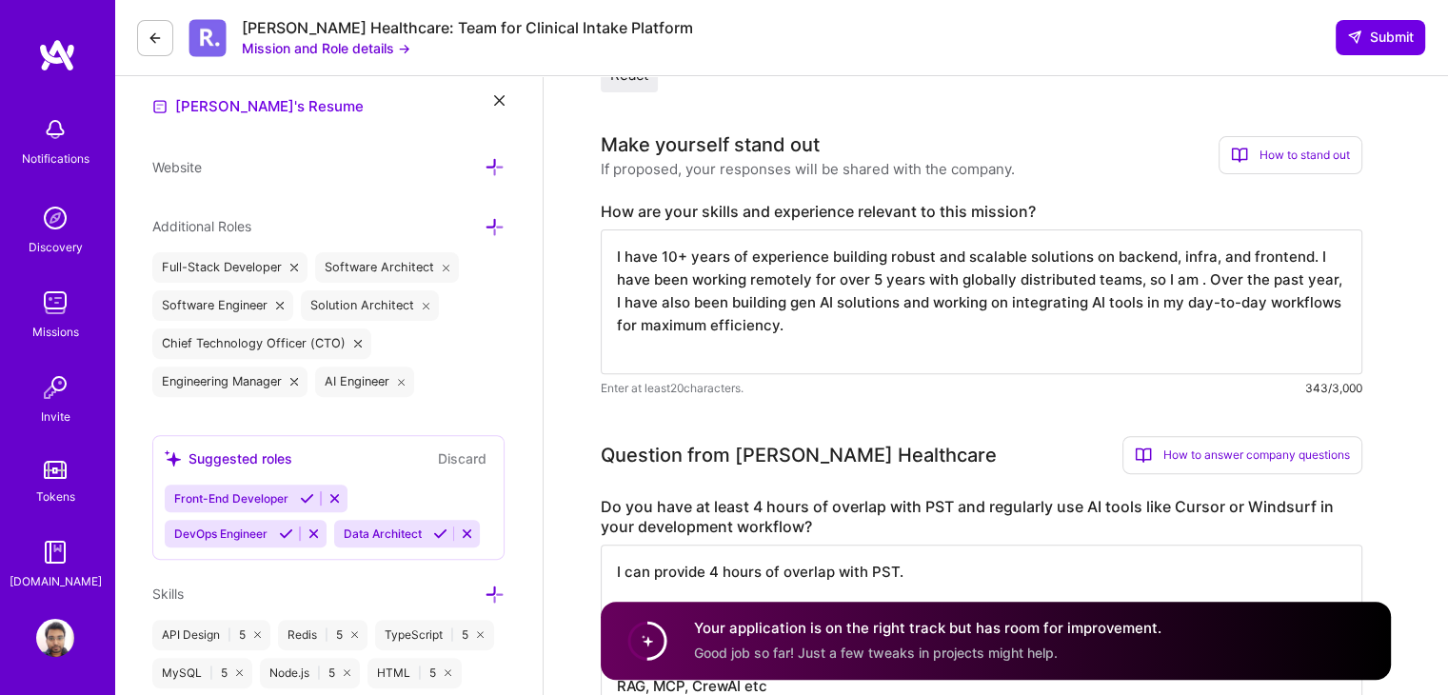
click at [826, 260] on textarea "I have 10+ years of experience building robust and scalable solutions on backen…" at bounding box center [982, 301] width 762 height 145
click at [1127, 264] on textarea "I have 10+ years of experience in building robust and scalable solutions on bac…" at bounding box center [982, 301] width 762 height 145
click at [667, 285] on textarea "I have 10+ years of experience in building robust and scalable solutions for ba…" at bounding box center [982, 301] width 762 height 145
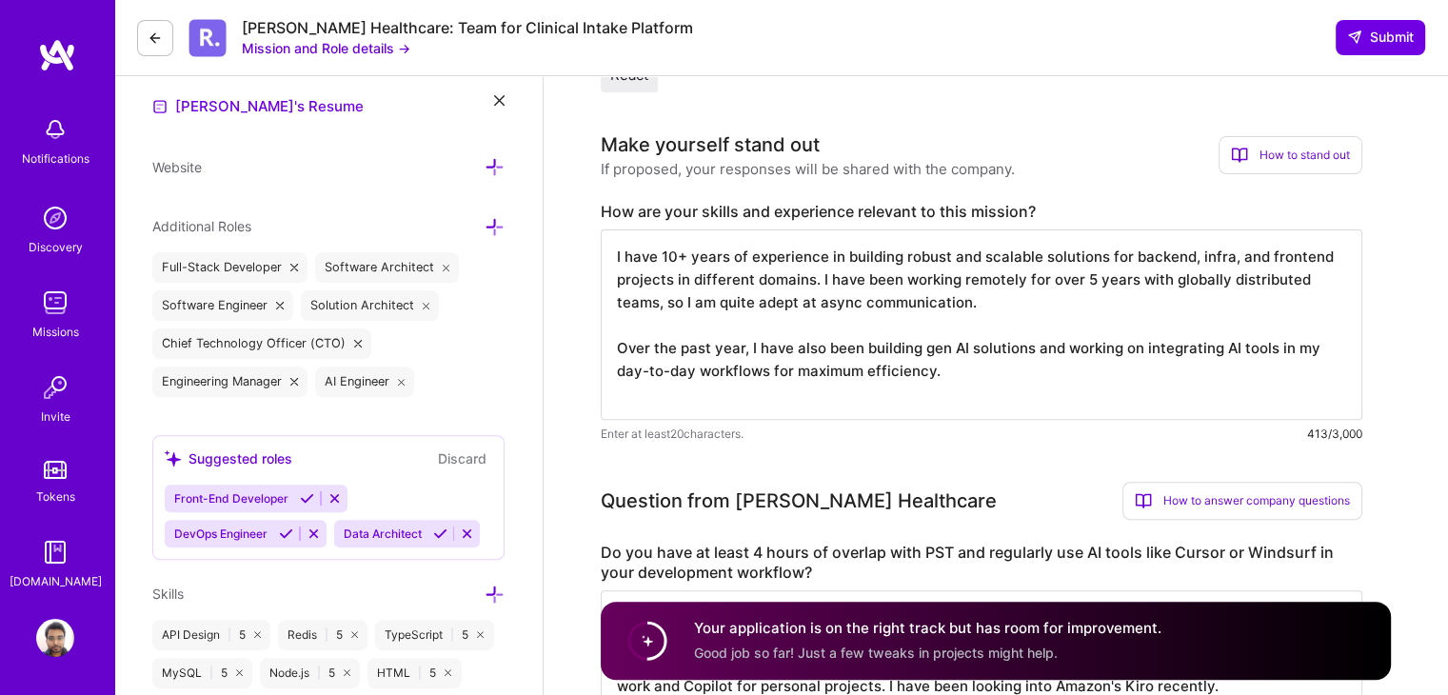
click at [970, 374] on textarea "I have 10+ years of experience in building robust and scalable solutions for ba…" at bounding box center [982, 324] width 762 height 190
click at [809, 348] on textarea "I have 10+ years of experience in building robust and scalable solutions for ba…" at bounding box center [982, 324] width 762 height 190
click at [1266, 348] on textarea "I have 10+ years of experience in building robust and scalable solutions for ba…" at bounding box center [982, 324] width 762 height 190
click at [1020, 302] on textarea "I have 10+ years of experience in building robust and scalable solutions for ba…" at bounding box center [982, 324] width 762 height 190
click at [811, 274] on textarea "I have 10+ years of experience in building robust and scalable solutions for ba…" at bounding box center [982, 324] width 762 height 190
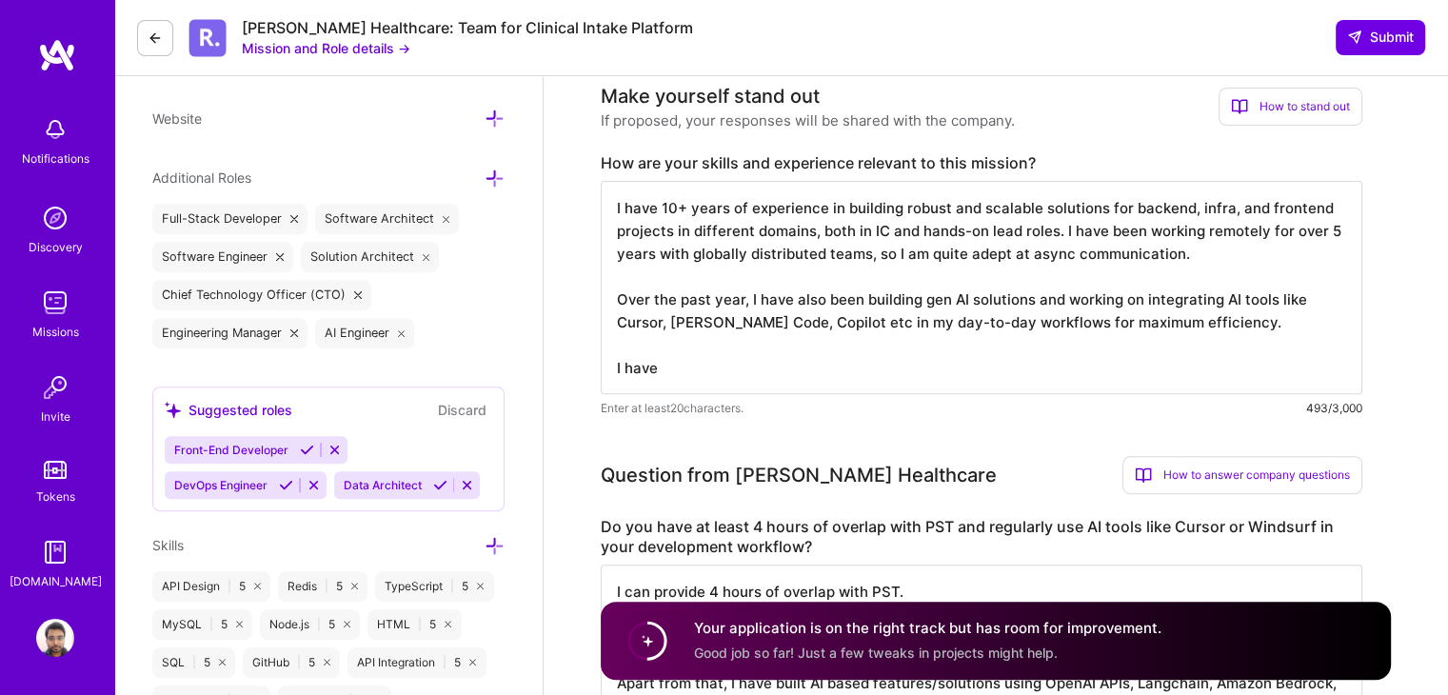
scroll to position [613, 0]
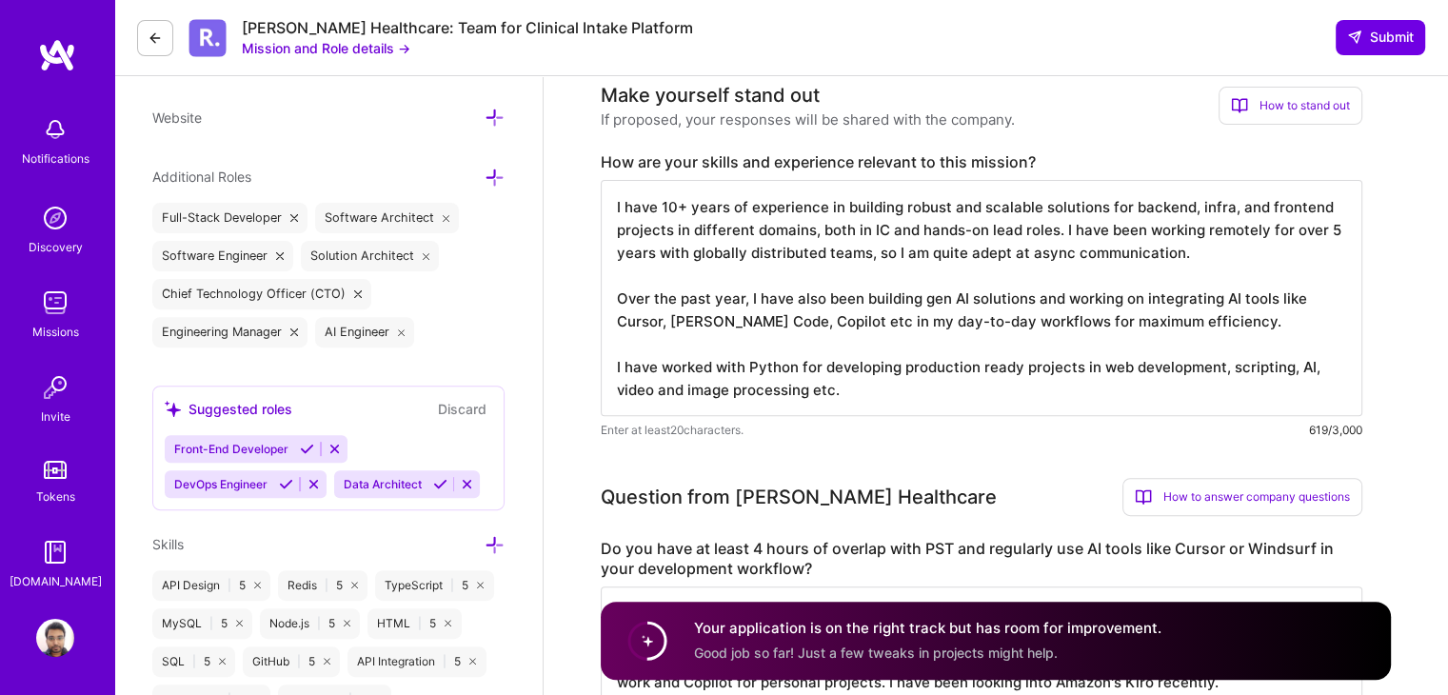
click at [1090, 367] on textarea "I have 10+ years of experience in building robust and scalable solutions for ba…" at bounding box center [982, 298] width 762 height 236
click at [814, 366] on textarea "I have 10+ years of experience in building robust and scalable solutions for ba…" at bounding box center [982, 298] width 762 height 236
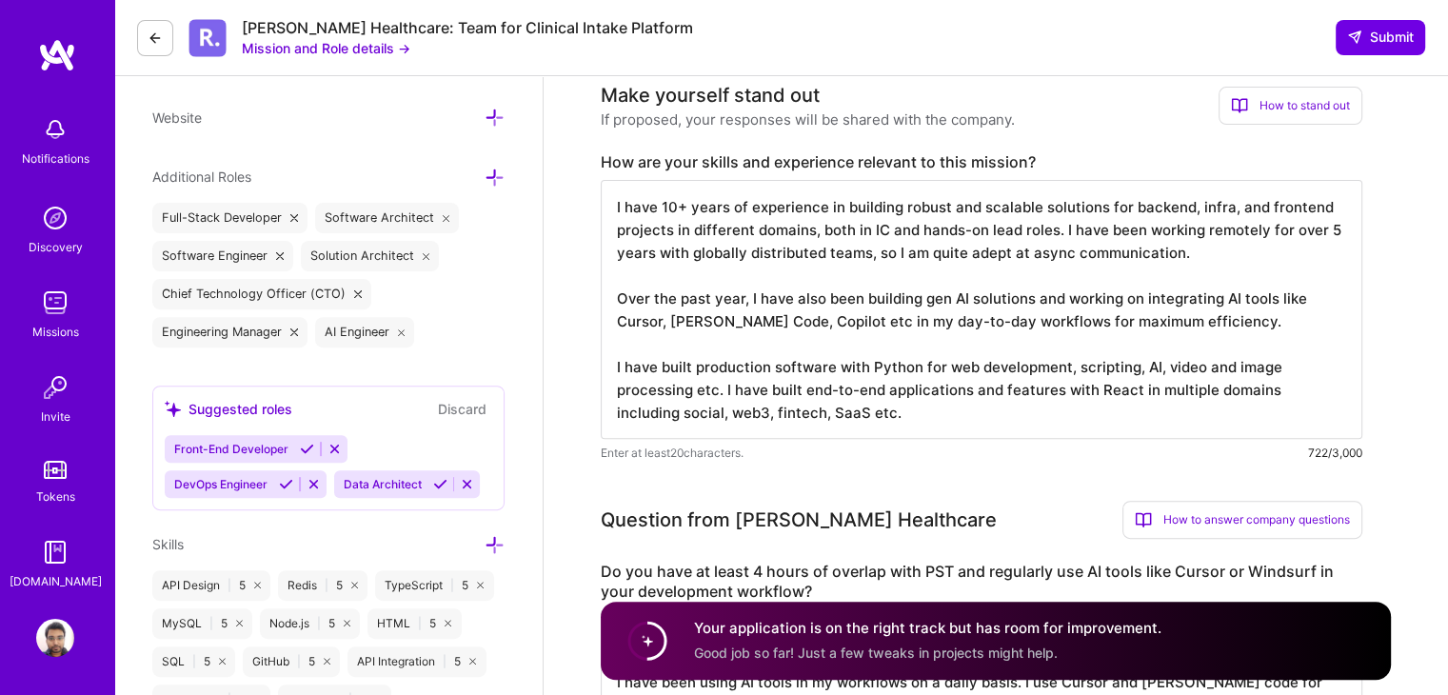
type textarea "I have 10+ years of experience in building robust and scalable solutions for ba…"
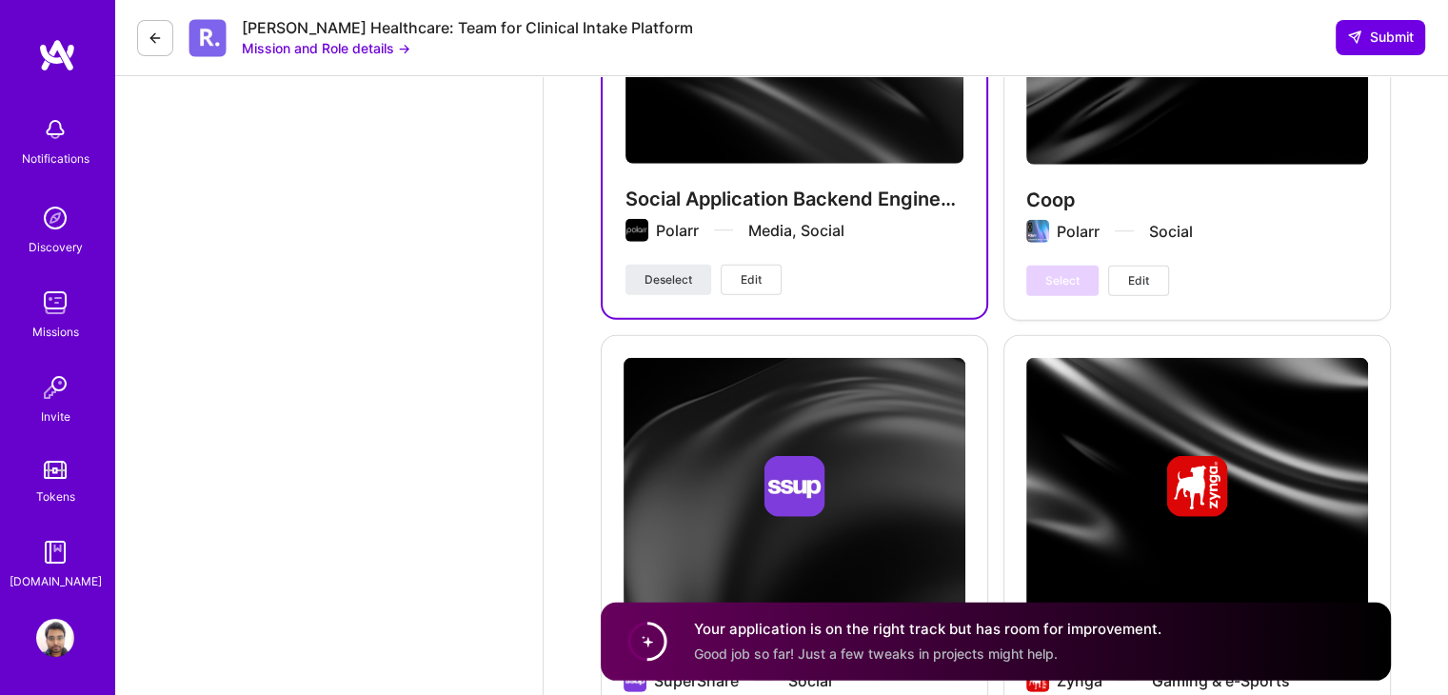
scroll to position [5292, 0]
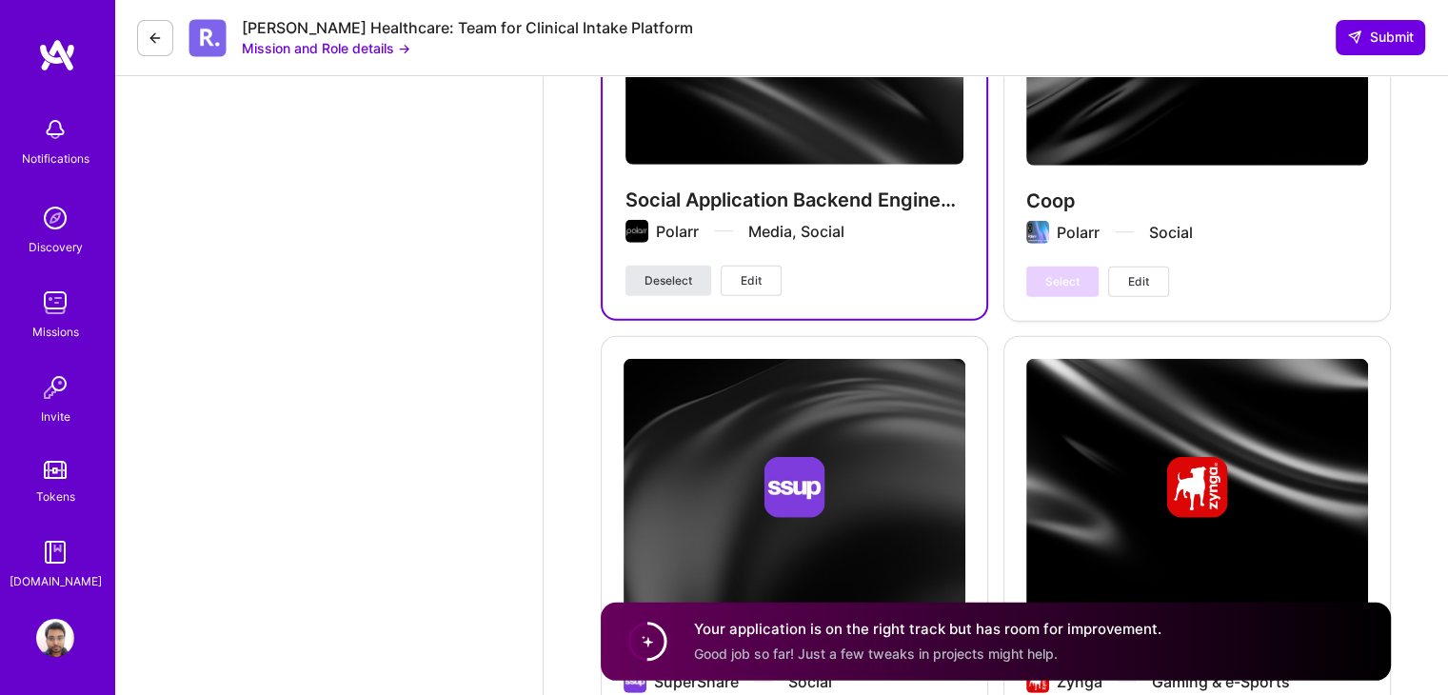
click at [661, 272] on span "Deselect" at bounding box center [669, 280] width 48 height 17
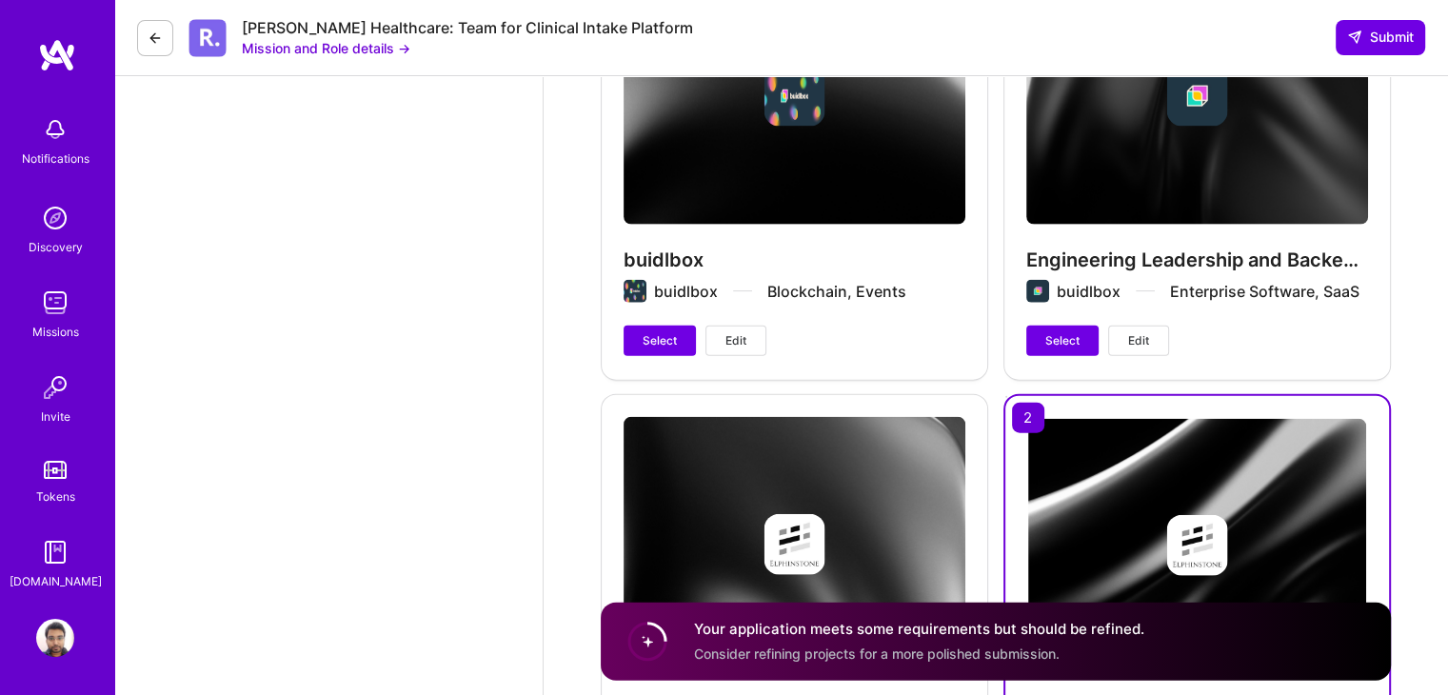
scroll to position [4256, 0]
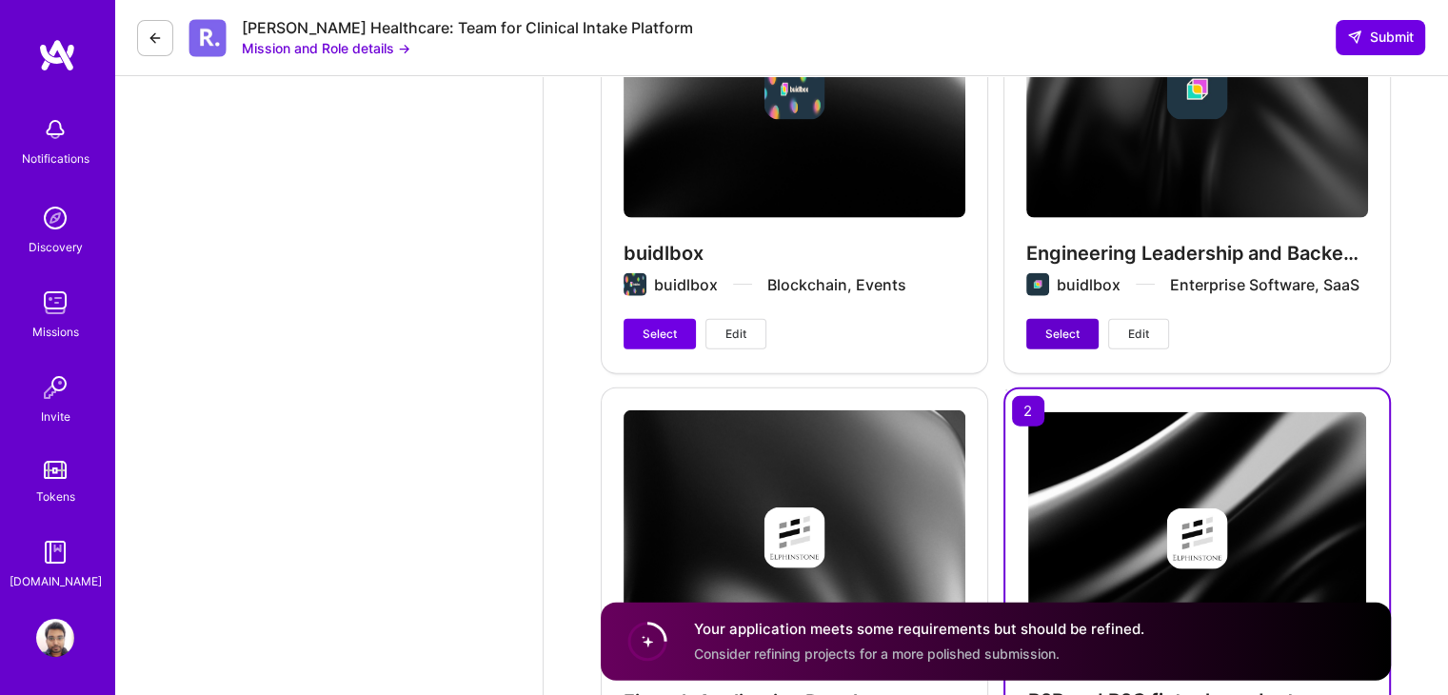
click at [1059, 334] on span "Select" at bounding box center [1062, 334] width 34 height 17
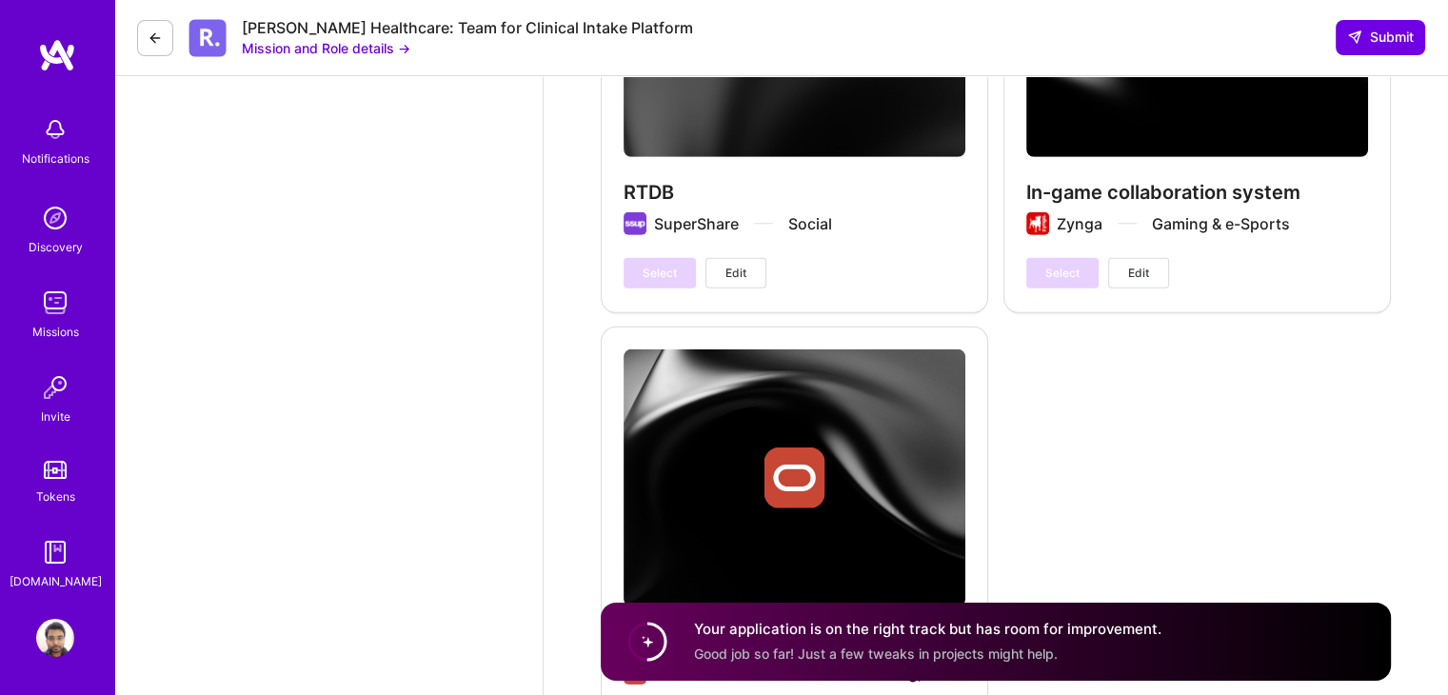
scroll to position [5928, 0]
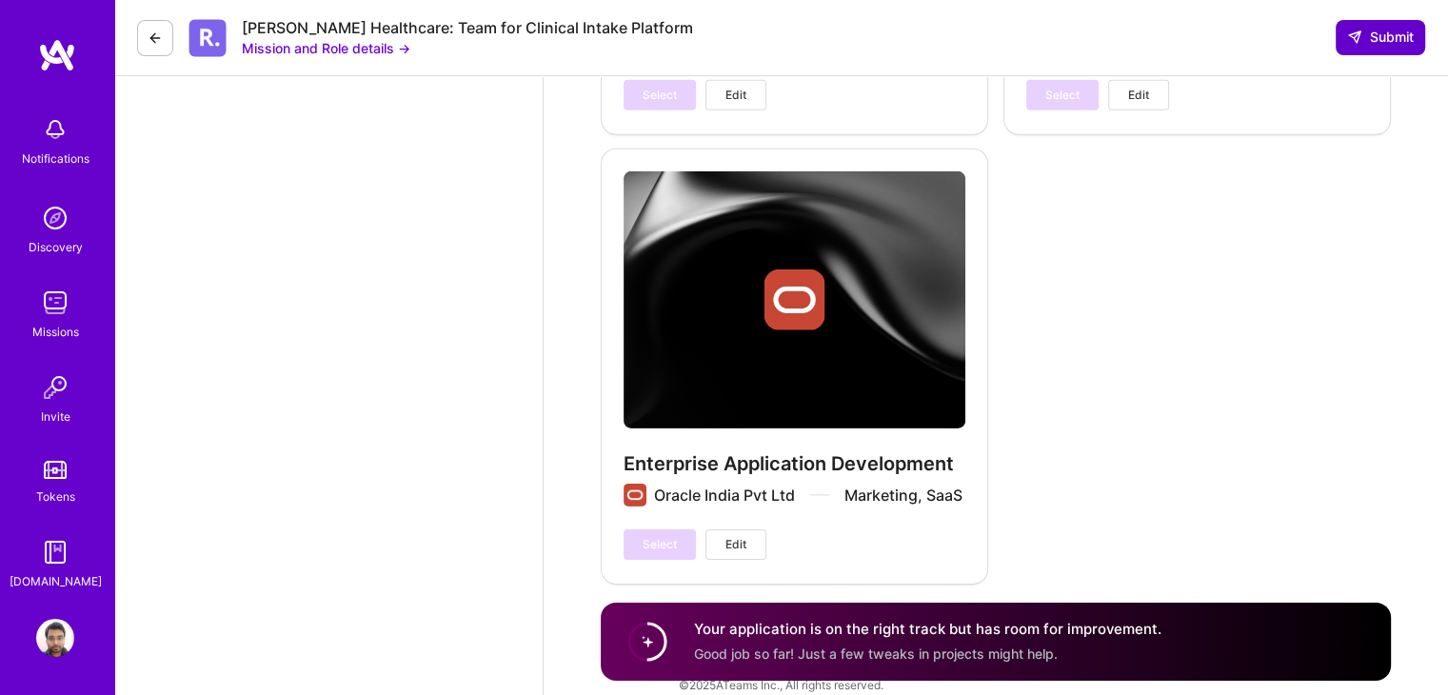
click at [1357, 30] on icon at bounding box center [1354, 37] width 15 height 15
click at [1386, 47] on button "Submit" at bounding box center [1380, 37] width 89 height 34
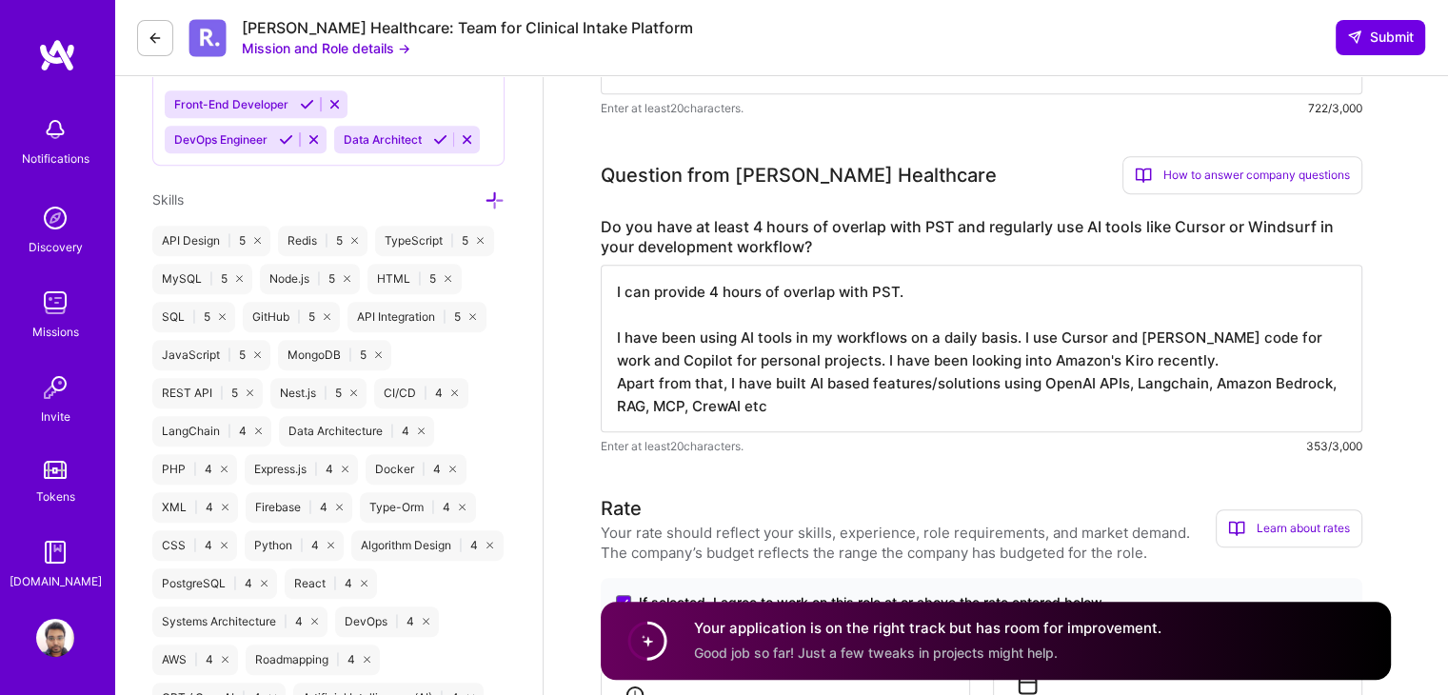
scroll to position [962, 0]
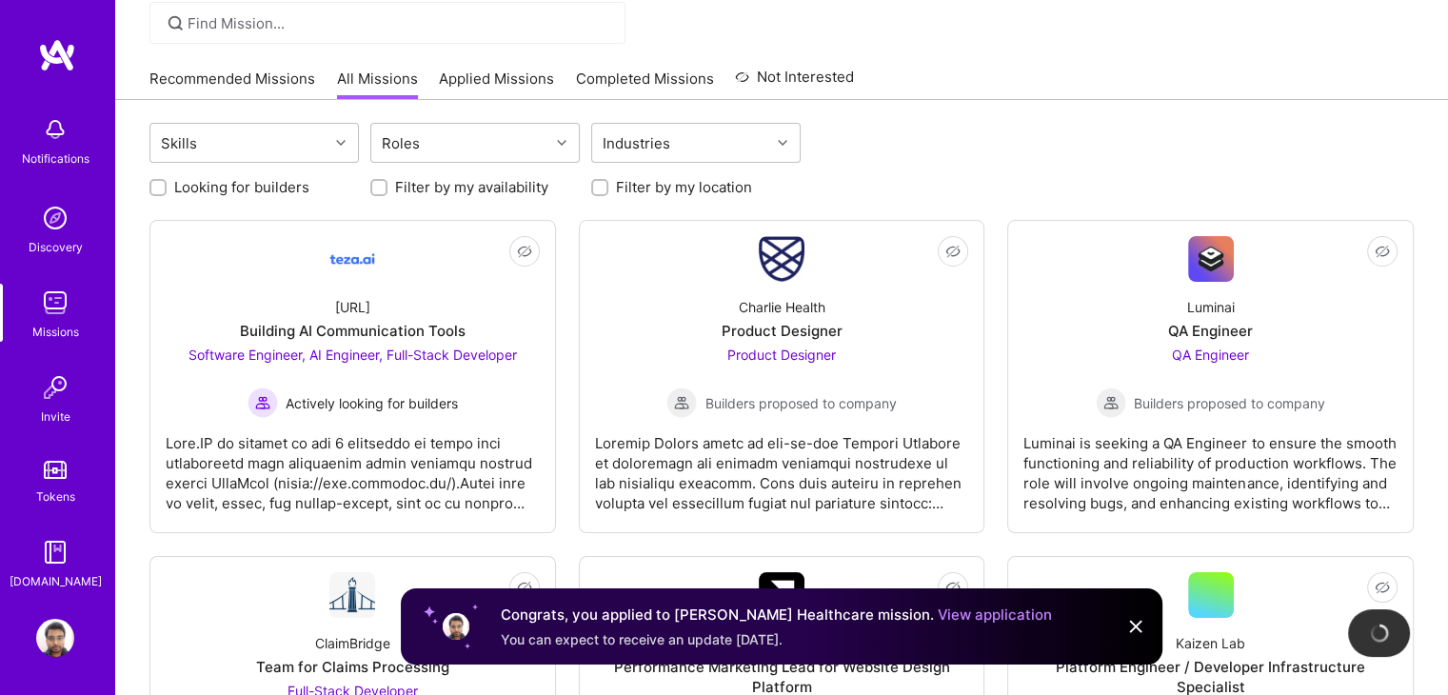
scroll to position [141, 0]
click at [421, 379] on div "Software Engineer, AI Engineer, Full-Stack Developer Actively looking for build…" at bounding box center [353, 380] width 328 height 73
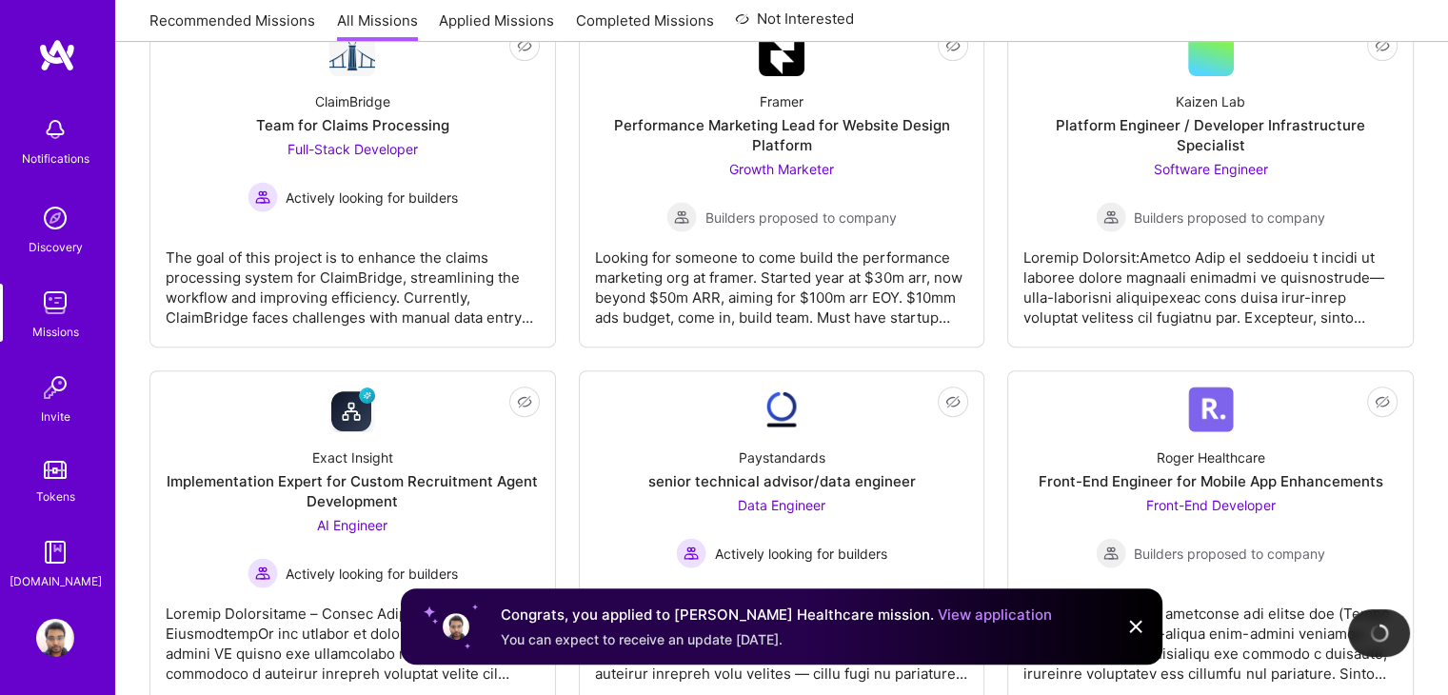
scroll to position [682, 0]
click at [1305, 202] on div "Builders proposed to company" at bounding box center [1210, 217] width 229 height 30
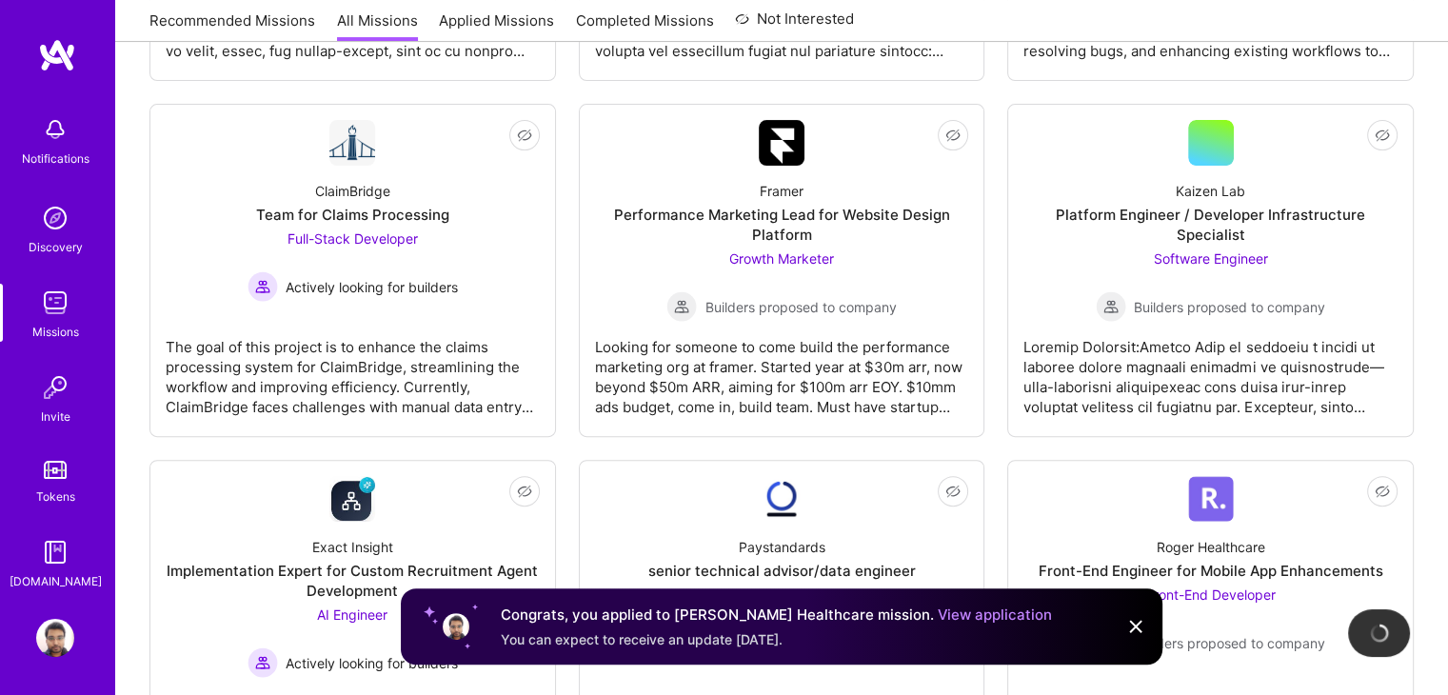
scroll to position [0, 0]
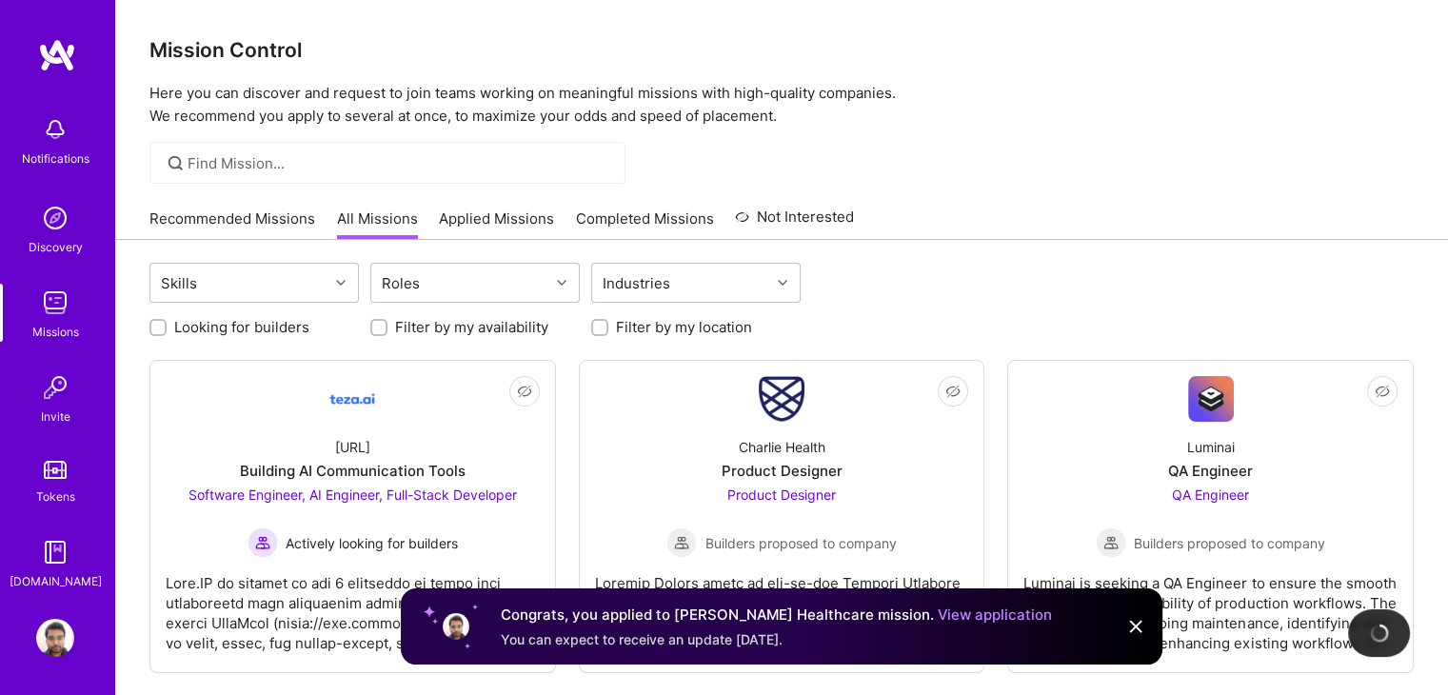
click at [236, 212] on link "Recommended Missions" at bounding box center [232, 224] width 166 height 31
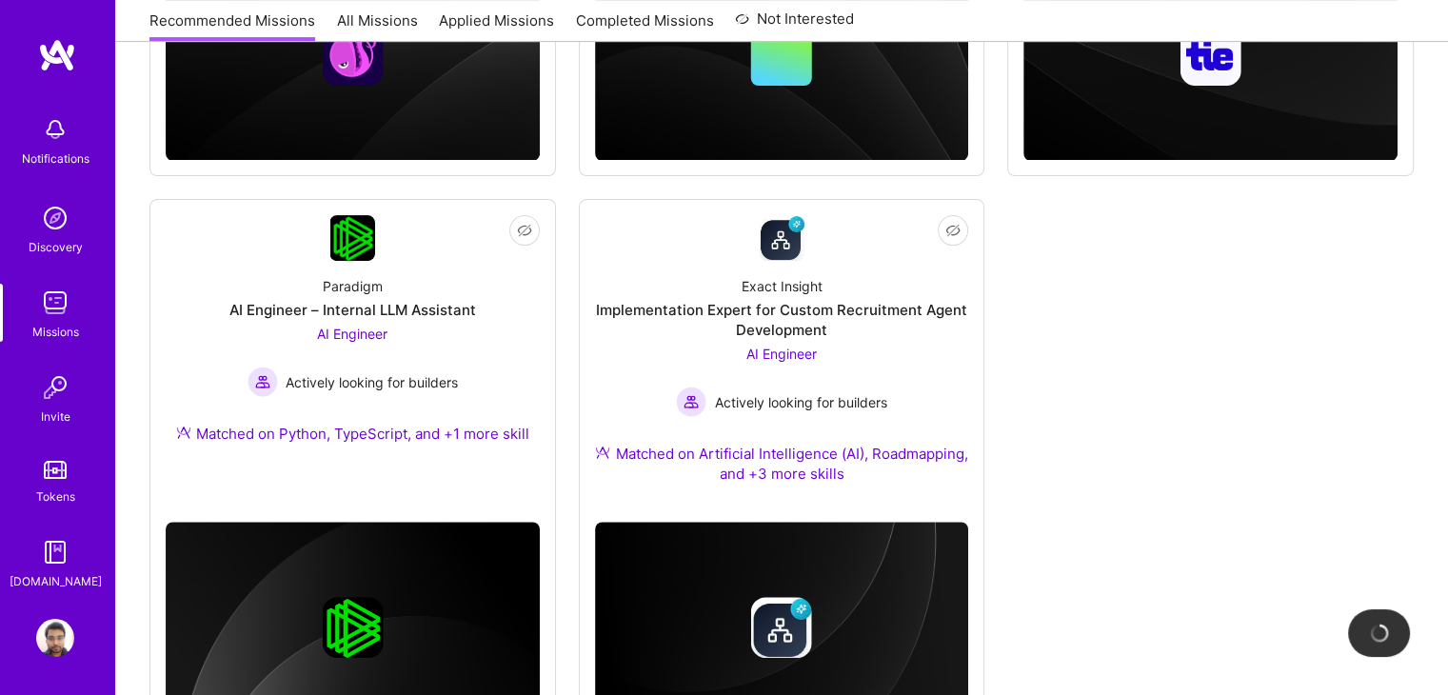
scroll to position [658, 0]
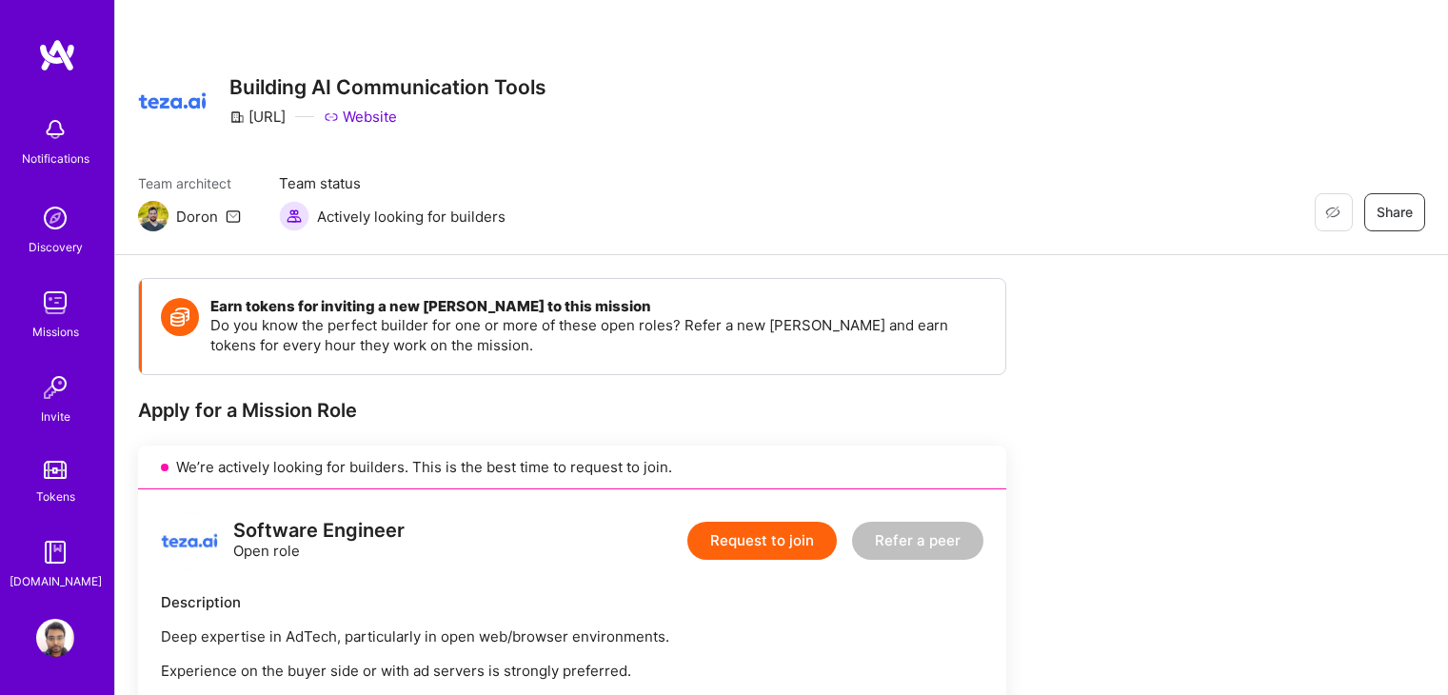
scroll to position [526, 0]
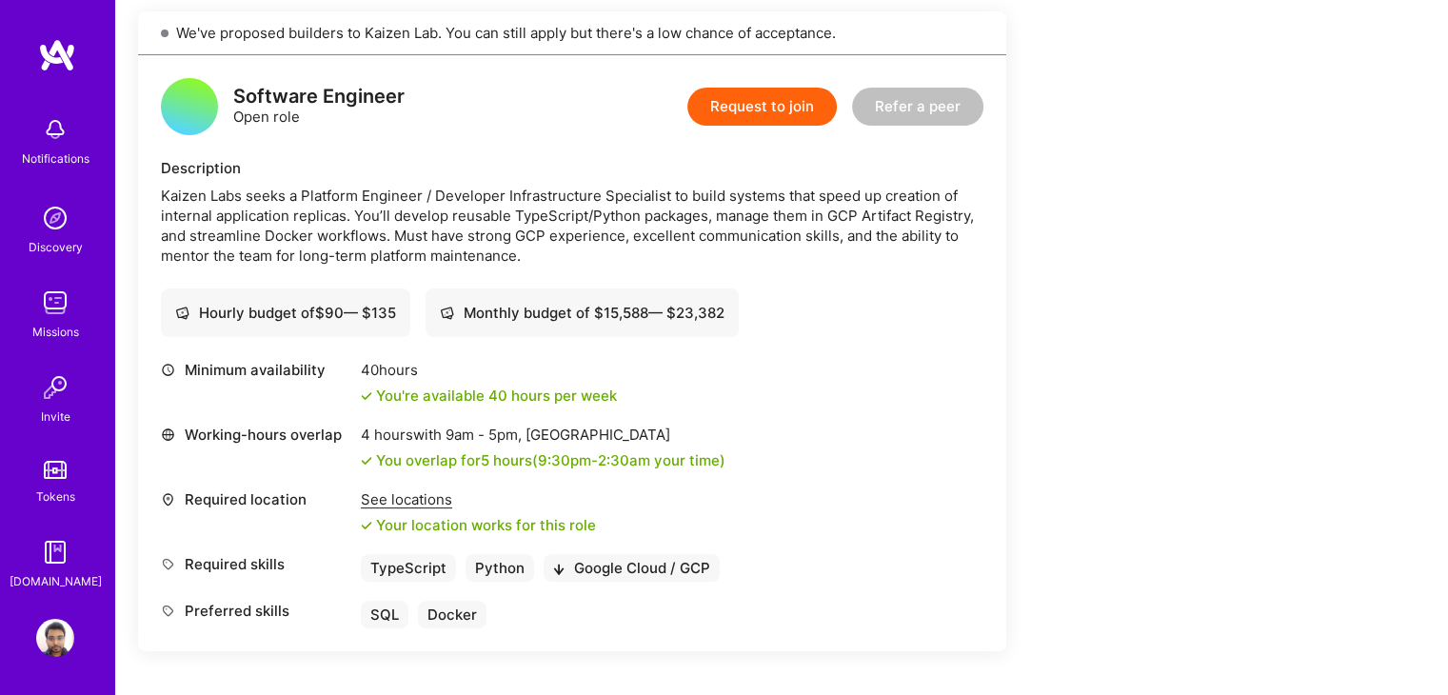
scroll to position [518, 0]
